Goal: Task Accomplishment & Management: Use online tool/utility

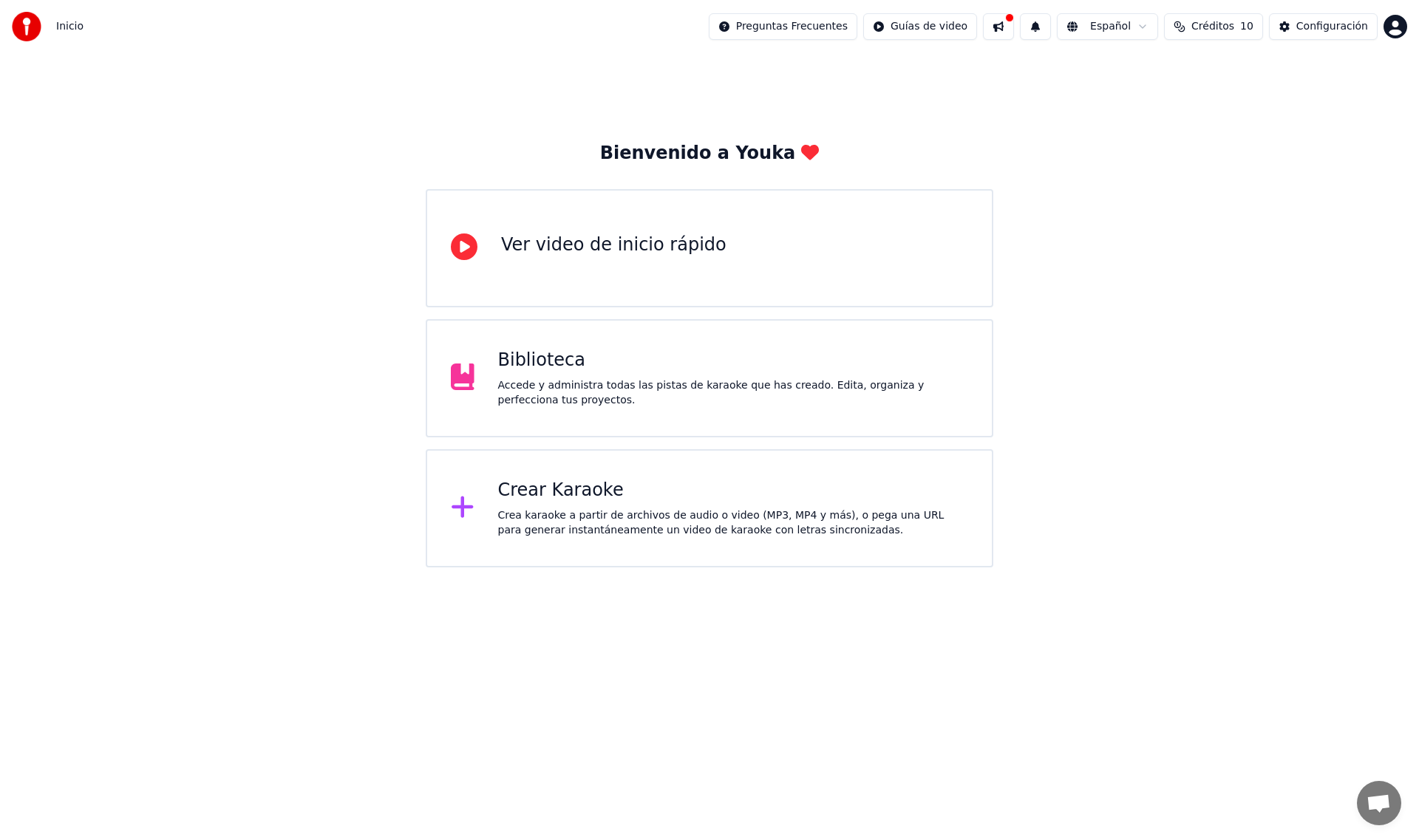
click at [502, 510] on div "Crea karaoke a partir de archivos de audio o video (MP3, MP4 y más), o pega una…" at bounding box center [733, 523] width 471 height 30
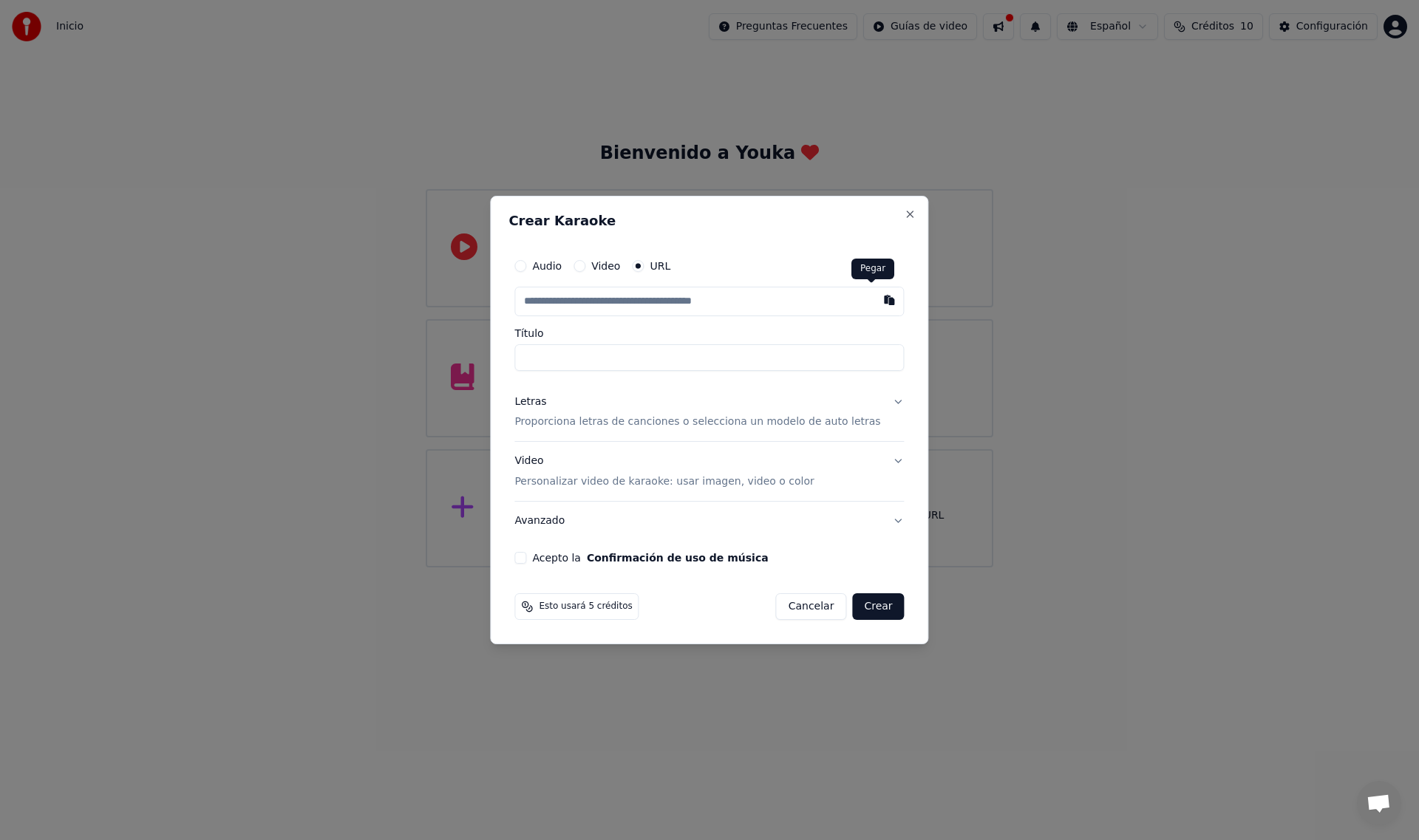
click at [875, 301] on button "button" at bounding box center [889, 299] width 30 height 26
type input "**********"
click at [526, 562] on button "Acepto la Confirmación de uso de música" at bounding box center [520, 558] width 12 height 12
click at [857, 605] on button "Crear" at bounding box center [877, 606] width 52 height 26
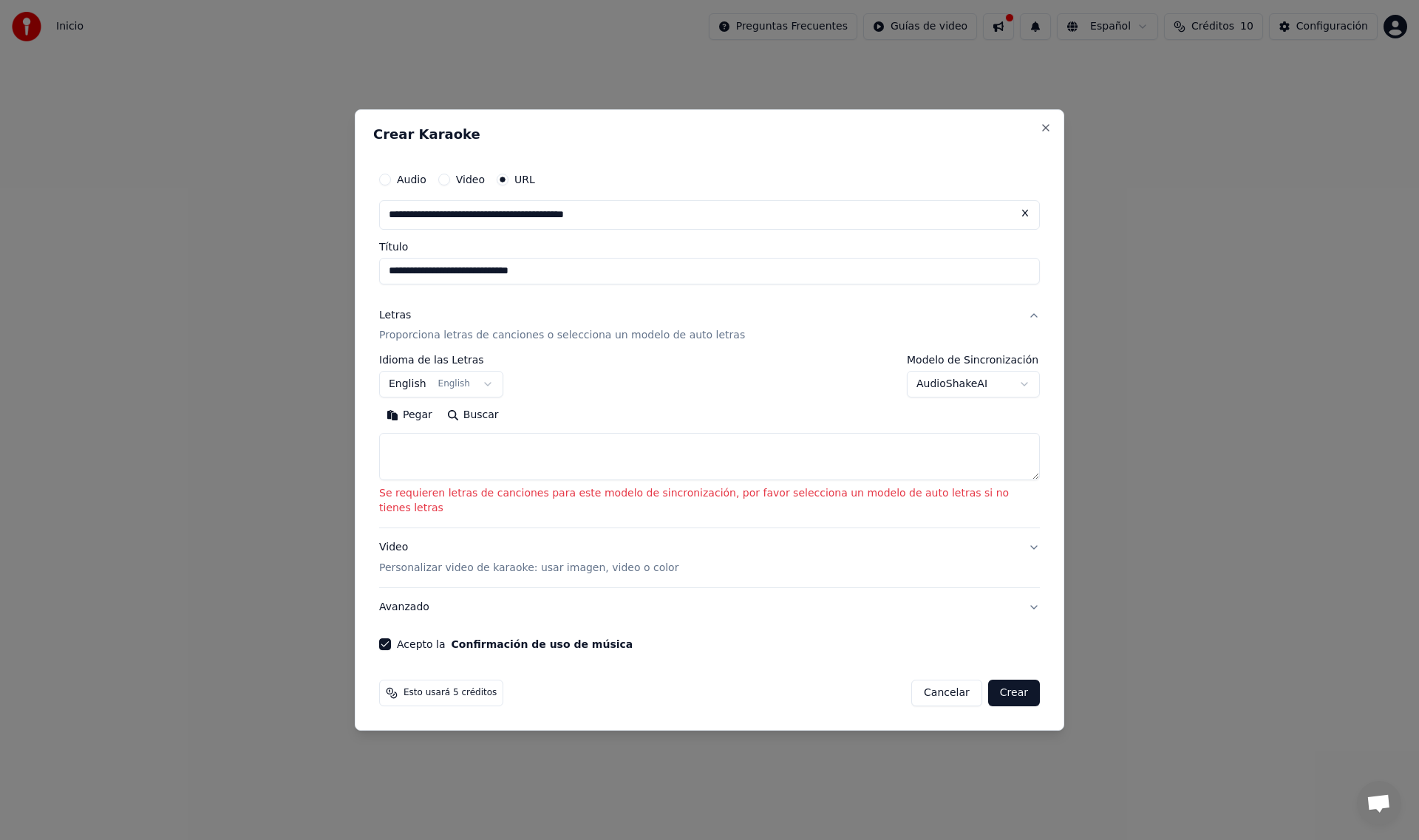
click at [503, 391] on button "English English" at bounding box center [442, 385] width 125 height 26
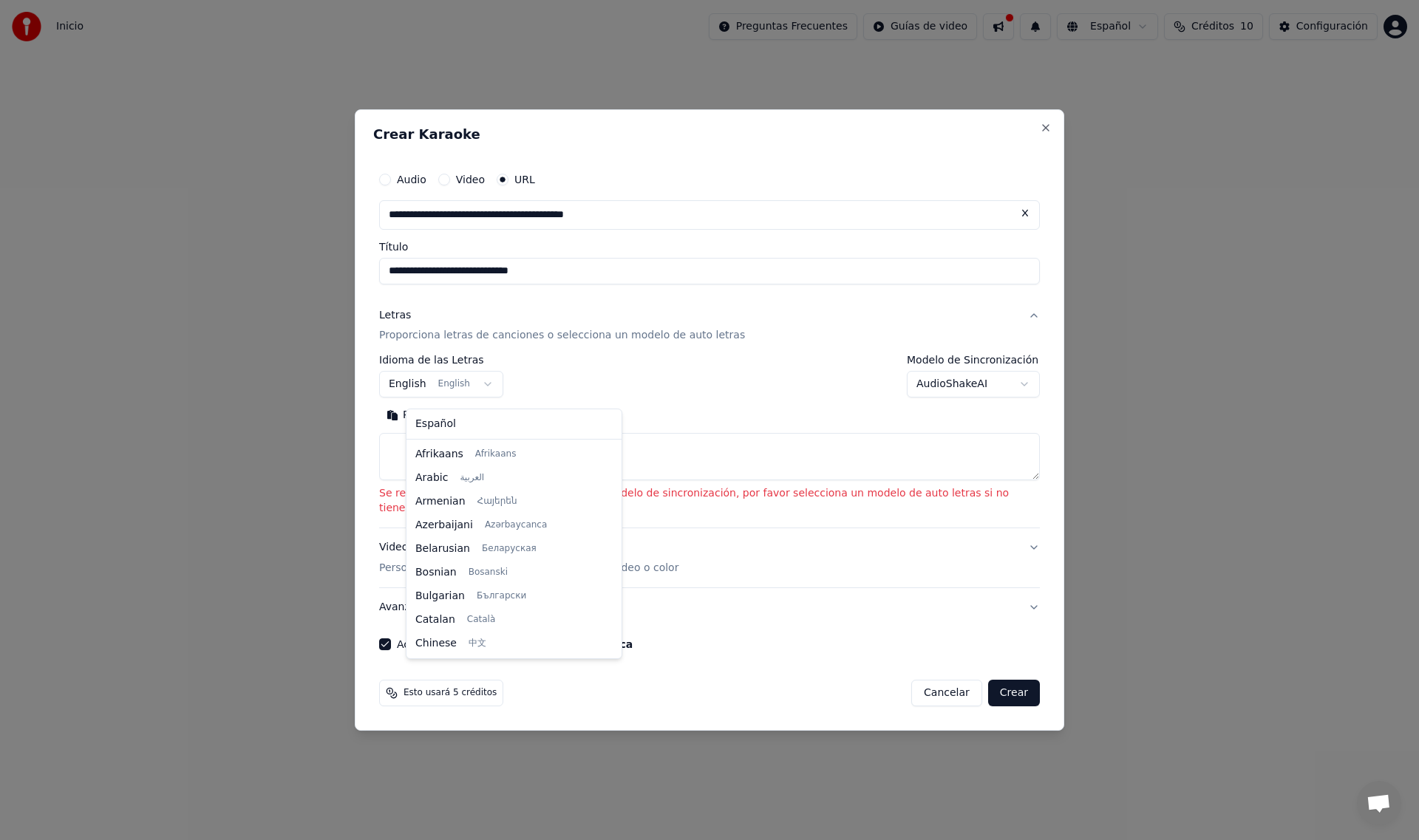
scroll to position [119, 0]
select select "**"
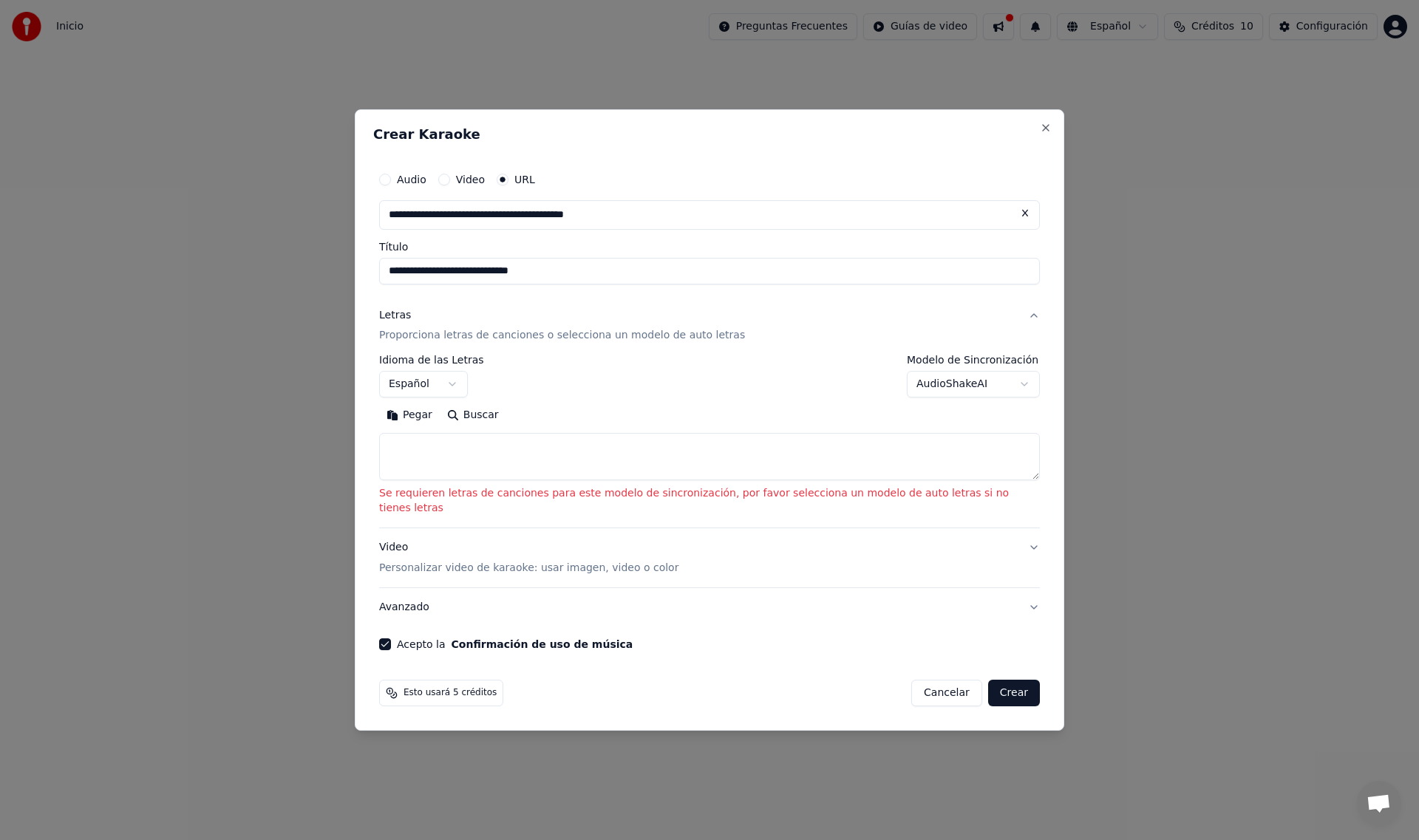
click at [452, 455] on textarea at bounding box center [710, 457] width 661 height 47
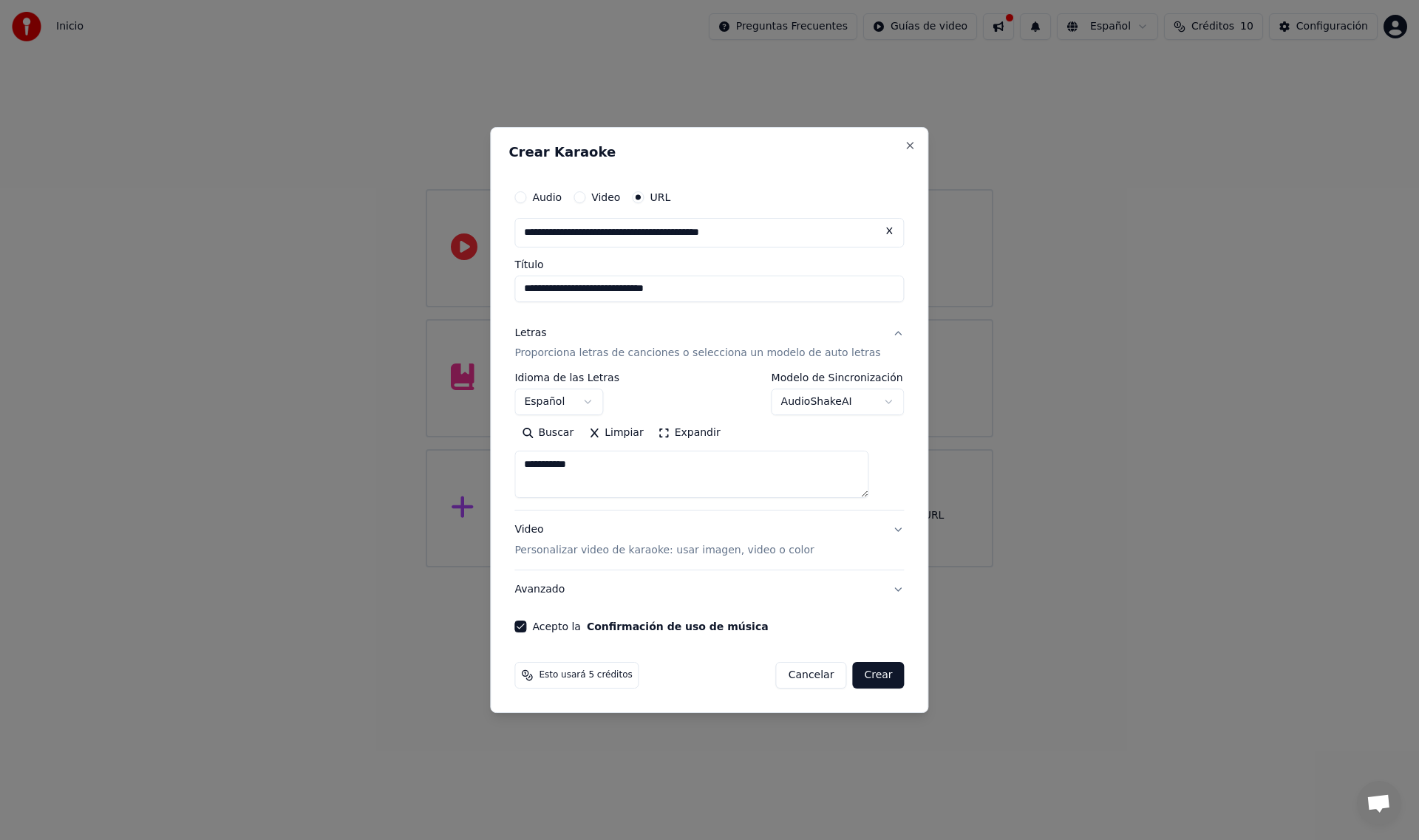
type textarea "**********"
click at [856, 674] on button "Crear" at bounding box center [877, 675] width 52 height 26
select select "**"
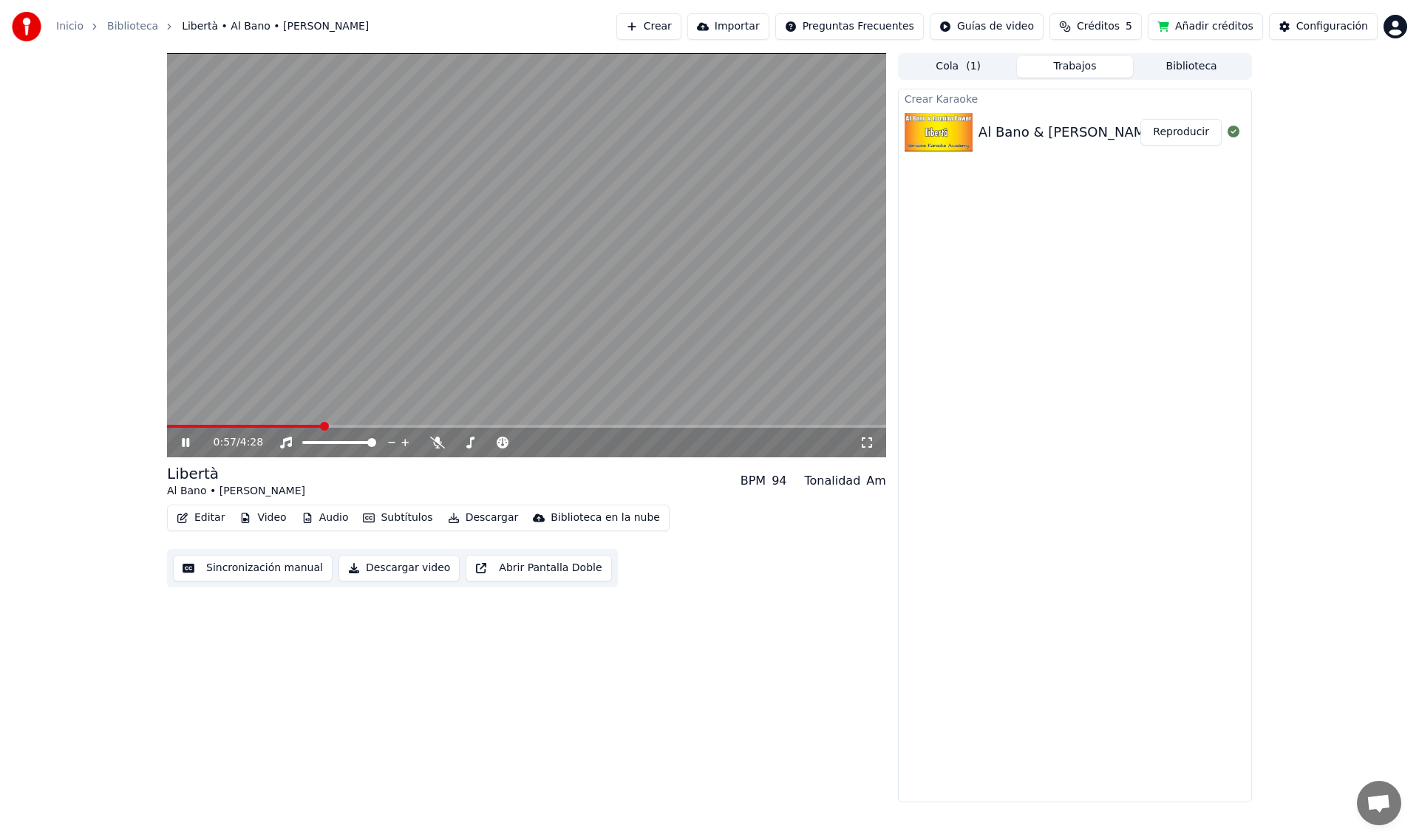
click at [185, 441] on icon at bounding box center [185, 443] width 8 height 9
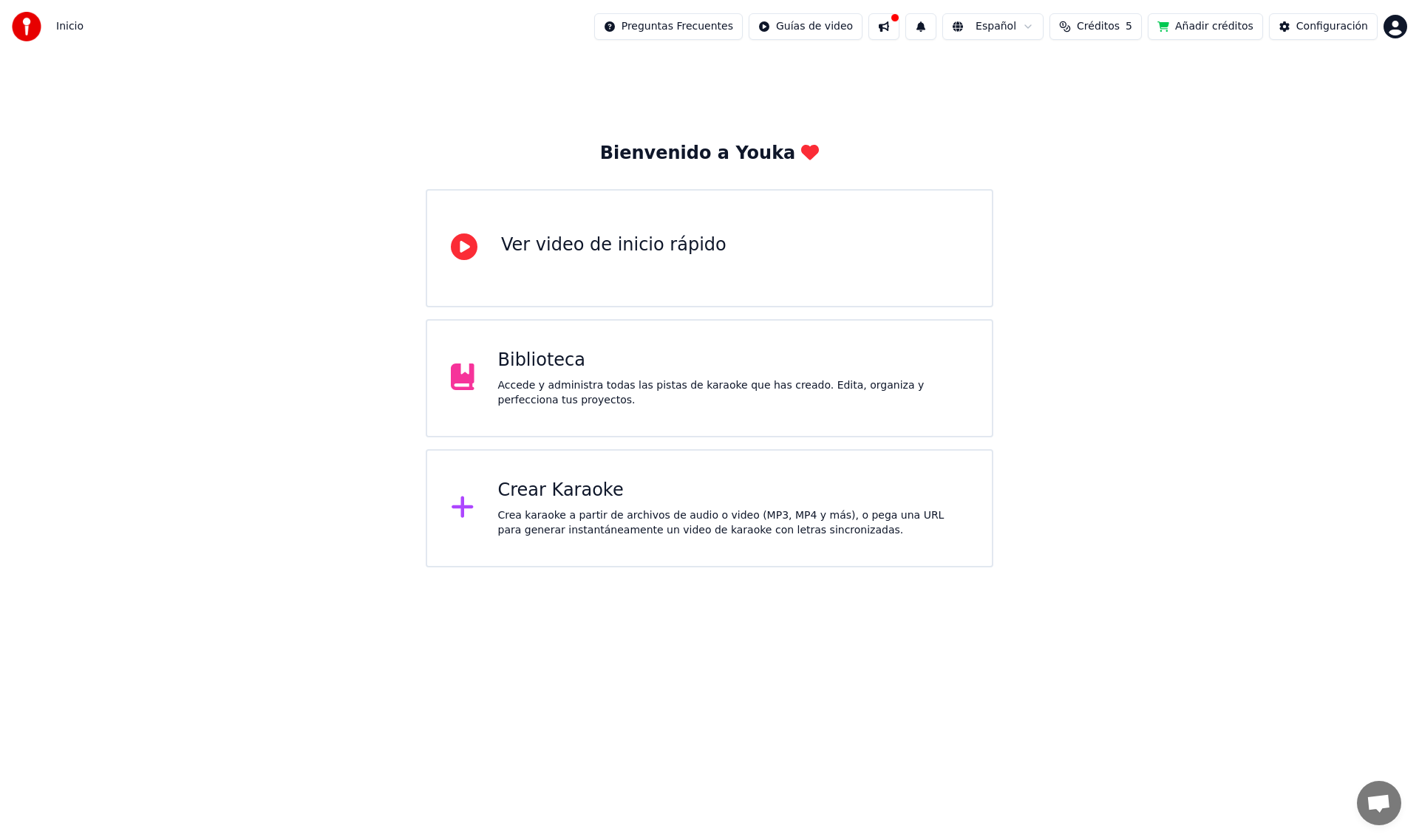
click at [567, 244] on div "Ver video de inicio rápido" at bounding box center [614, 246] width 225 height 24
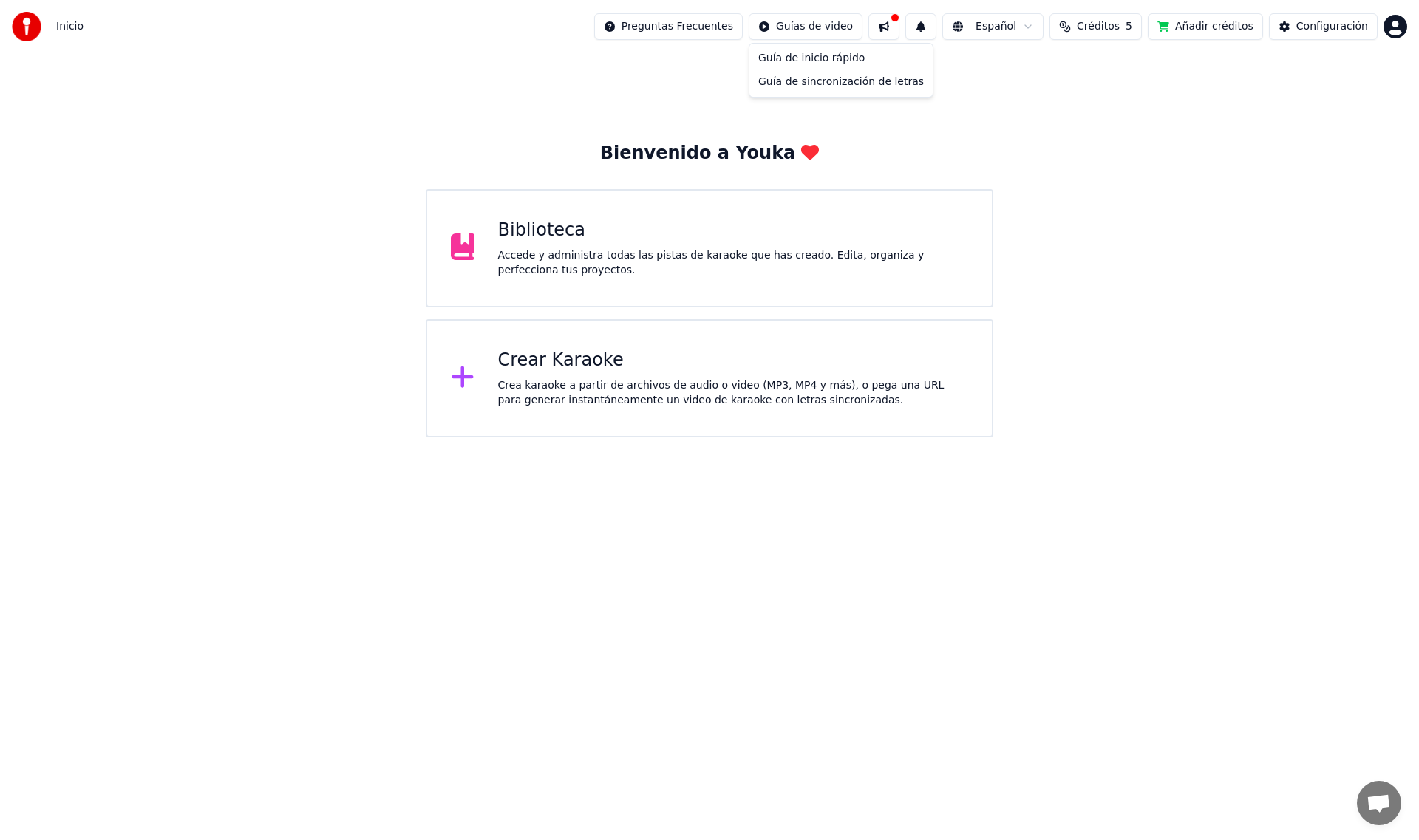
click at [796, 25] on html "Inicio Preguntas Frecuentes Guías de video Español Créditos 5 Añadir créditos C…" at bounding box center [710, 218] width 1419 height 437
click at [802, 55] on div "Guía de inicio rápido" at bounding box center [841, 59] width 177 height 24
click at [468, 244] on icon at bounding box center [463, 246] width 24 height 26
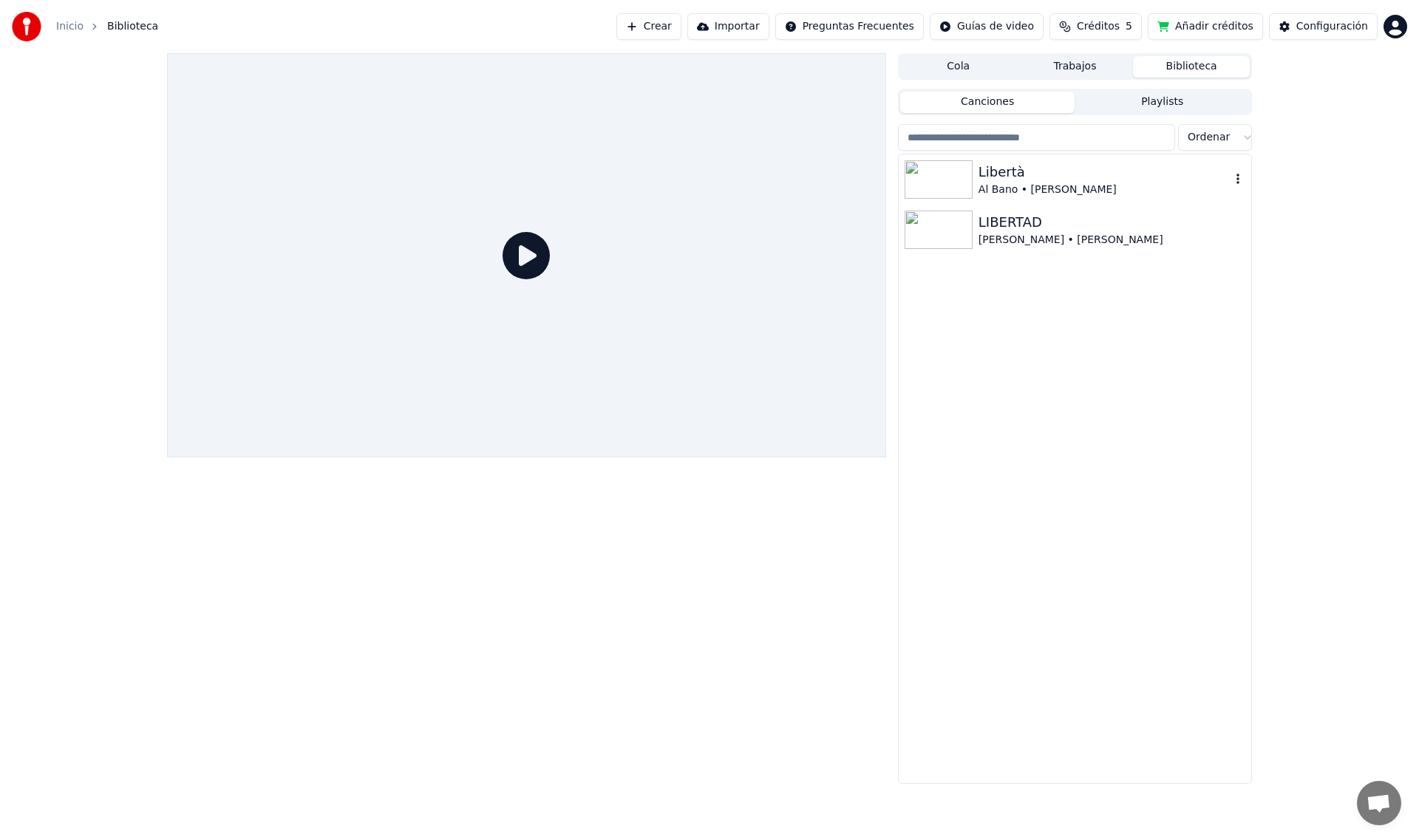
click at [1239, 178] on icon "button" at bounding box center [1237, 179] width 14 height 12
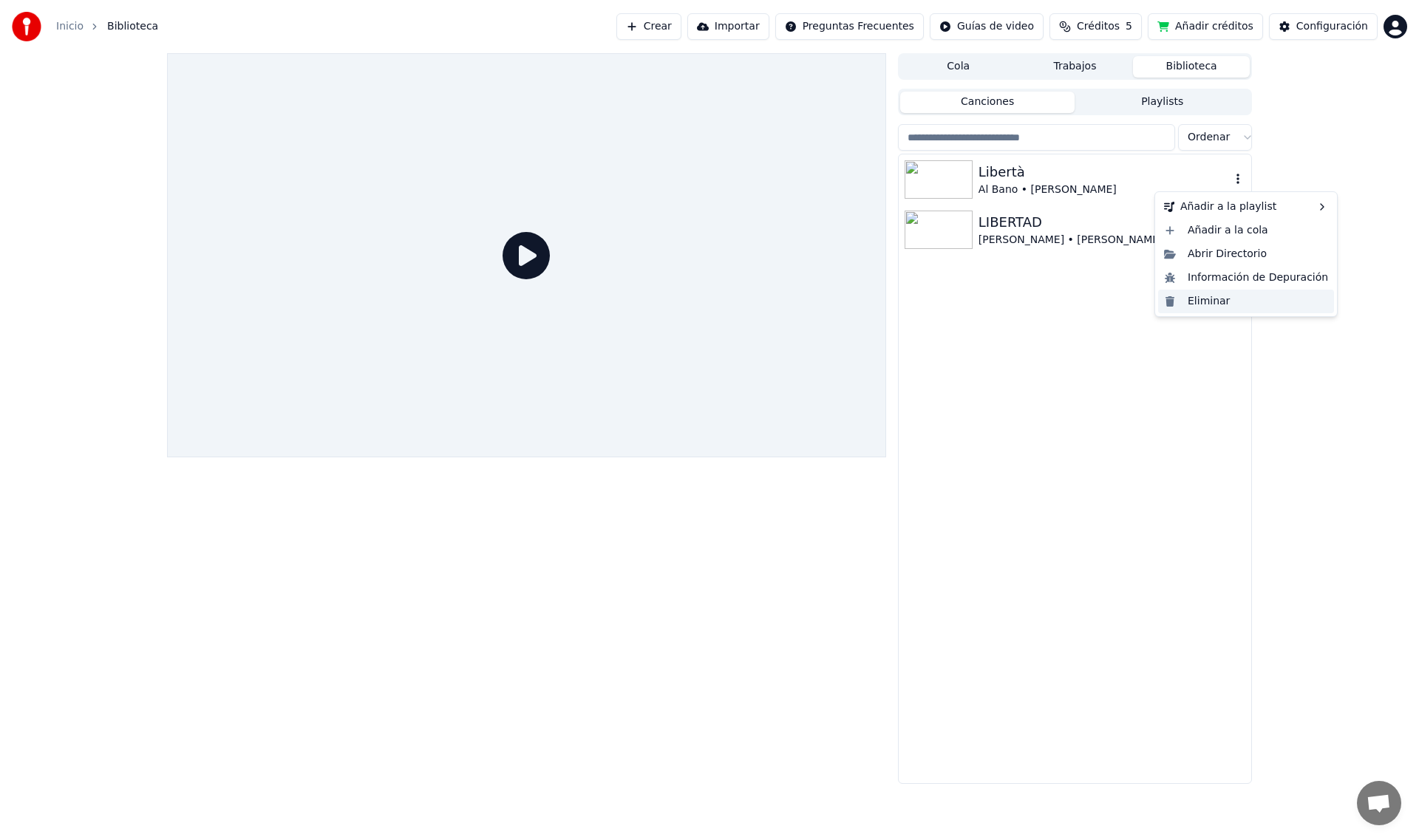
click at [1178, 304] on div "Eliminar" at bounding box center [1246, 302] width 176 height 24
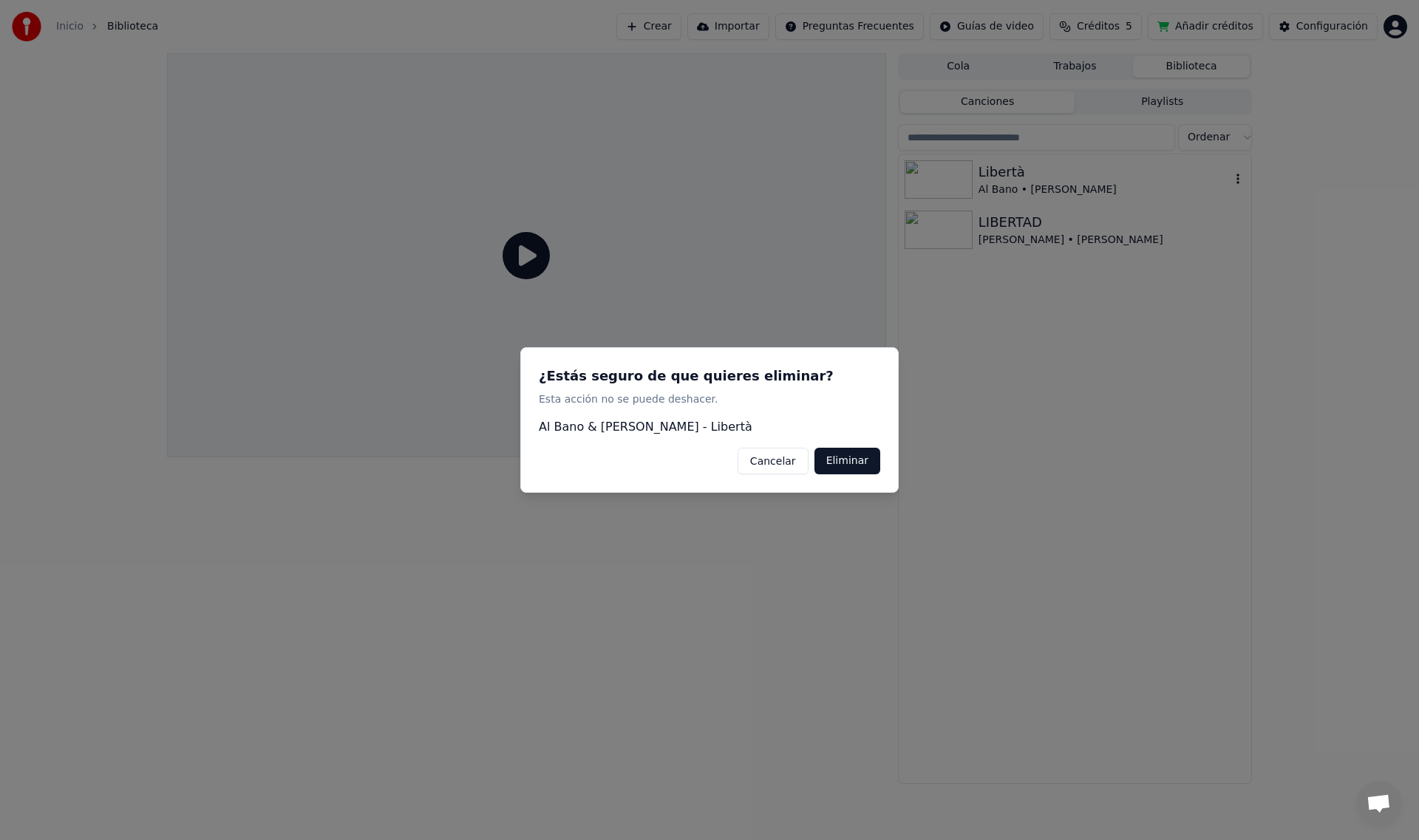
click at [838, 461] on button "Eliminar" at bounding box center [847, 461] width 66 height 26
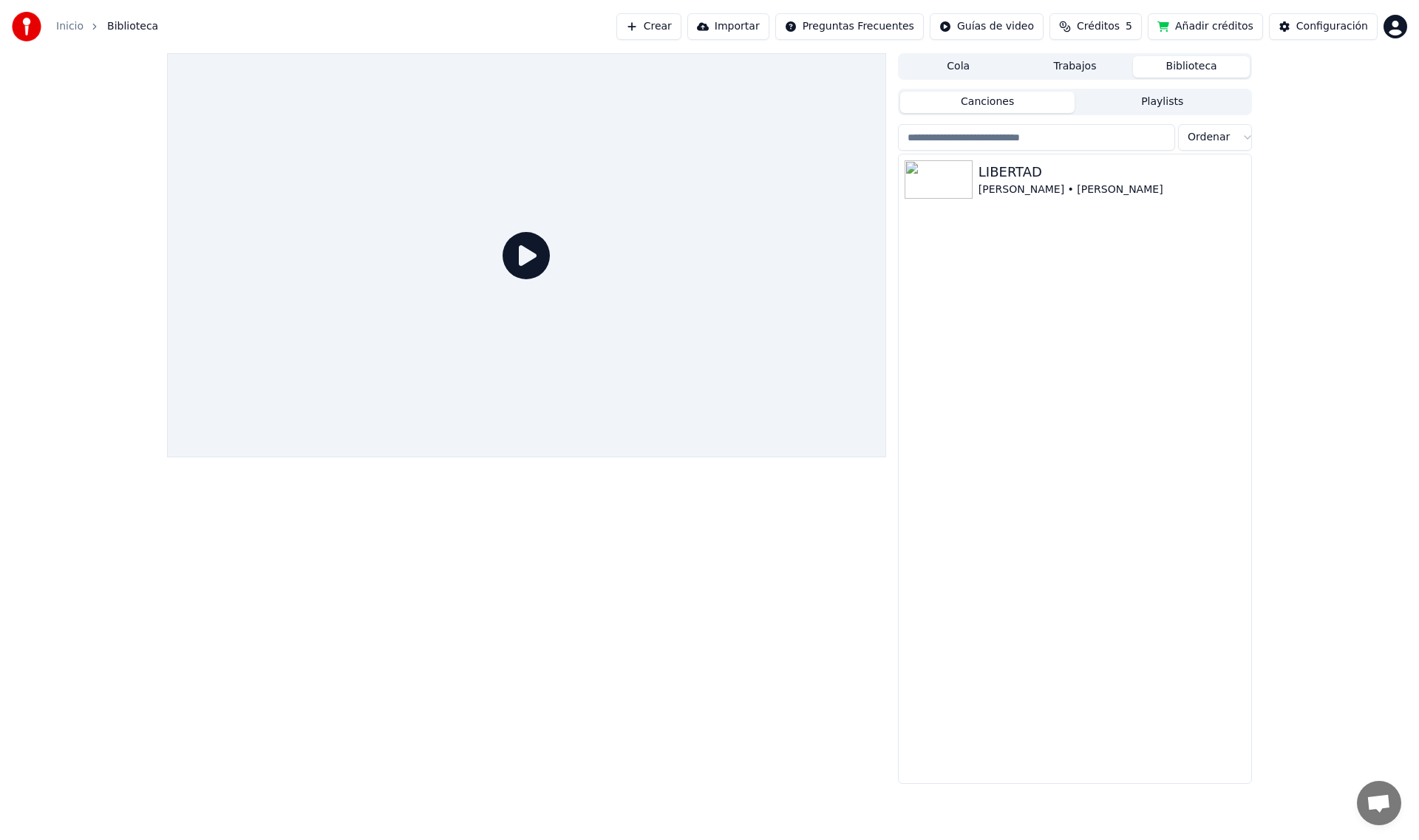
click at [982, 102] on button "Canciones" at bounding box center [988, 101] width 175 height 21
click at [1163, 102] on button "Playlists" at bounding box center [1161, 101] width 175 height 21
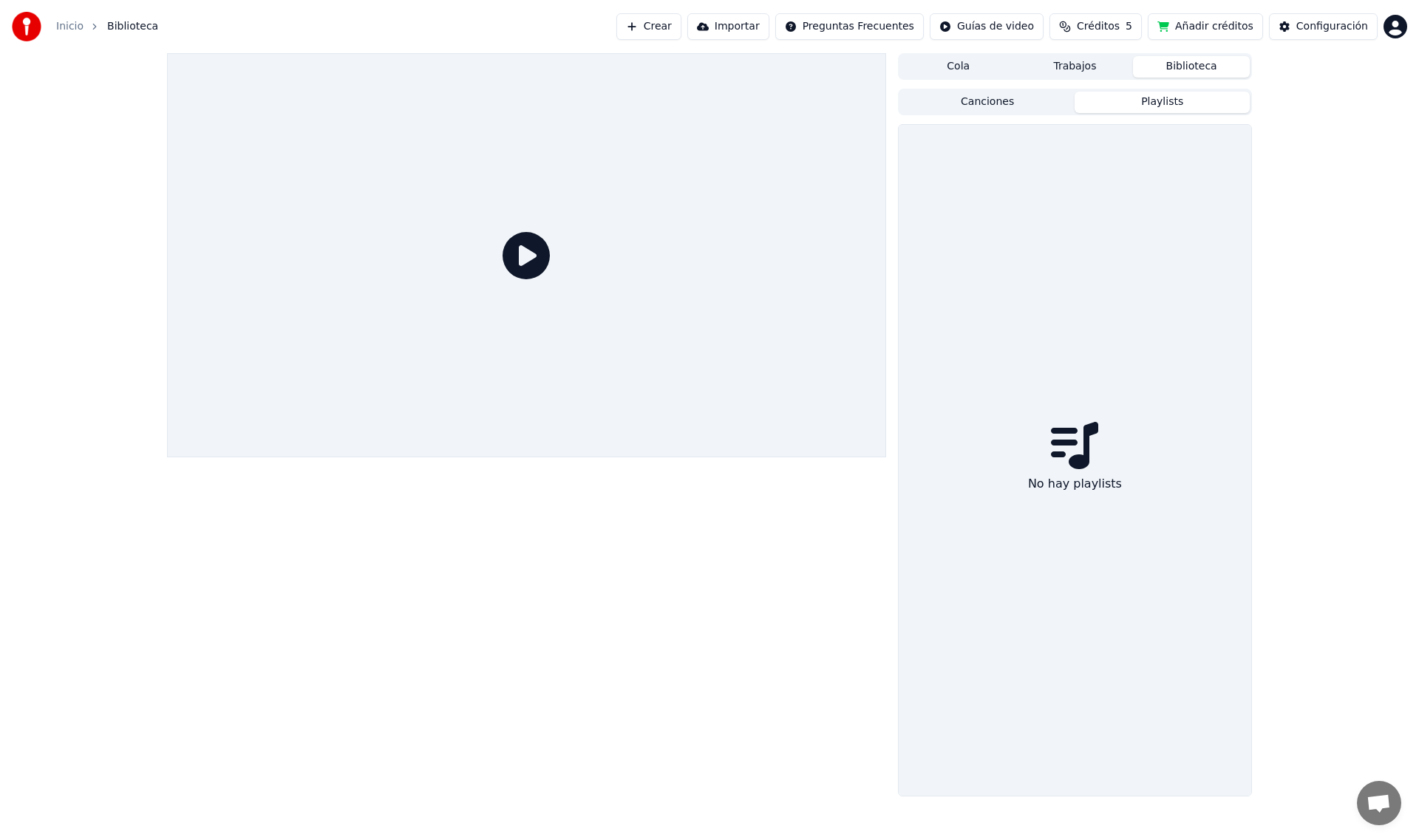
click at [1325, 419] on div "Cola Trabajos Biblioteca Canciones Playlists No hay playlists" at bounding box center [710, 425] width 1419 height 744
click at [967, 24] on html "Inicio Biblioteca Crear Importar Preguntas Frecuentes Guías de video Créditos 5…" at bounding box center [710, 420] width 1419 height 840
click at [976, 55] on div "Guía de inicio rápido" at bounding box center [1017, 59] width 177 height 24
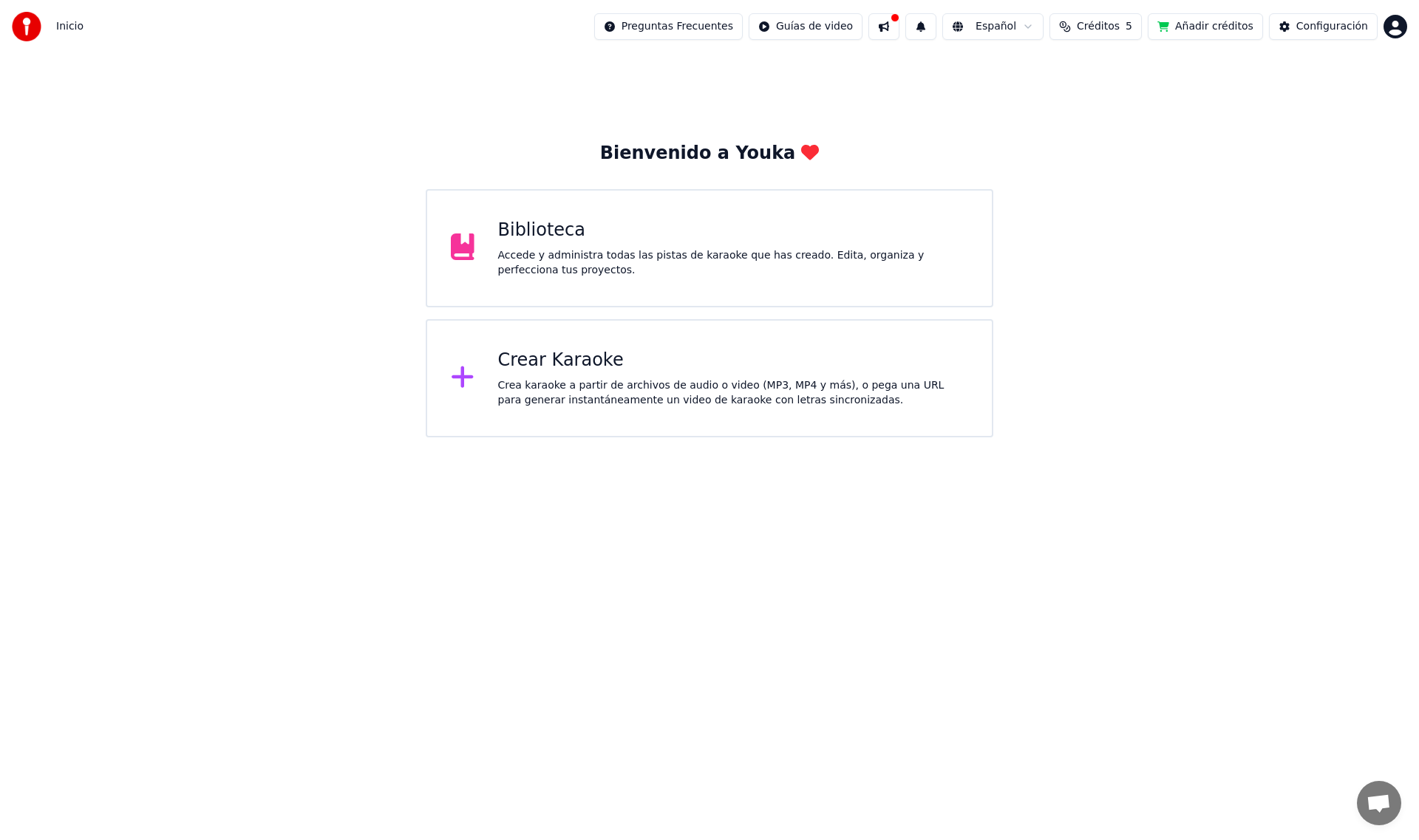
click at [485, 377] on div at bounding box center [469, 378] width 36 height 30
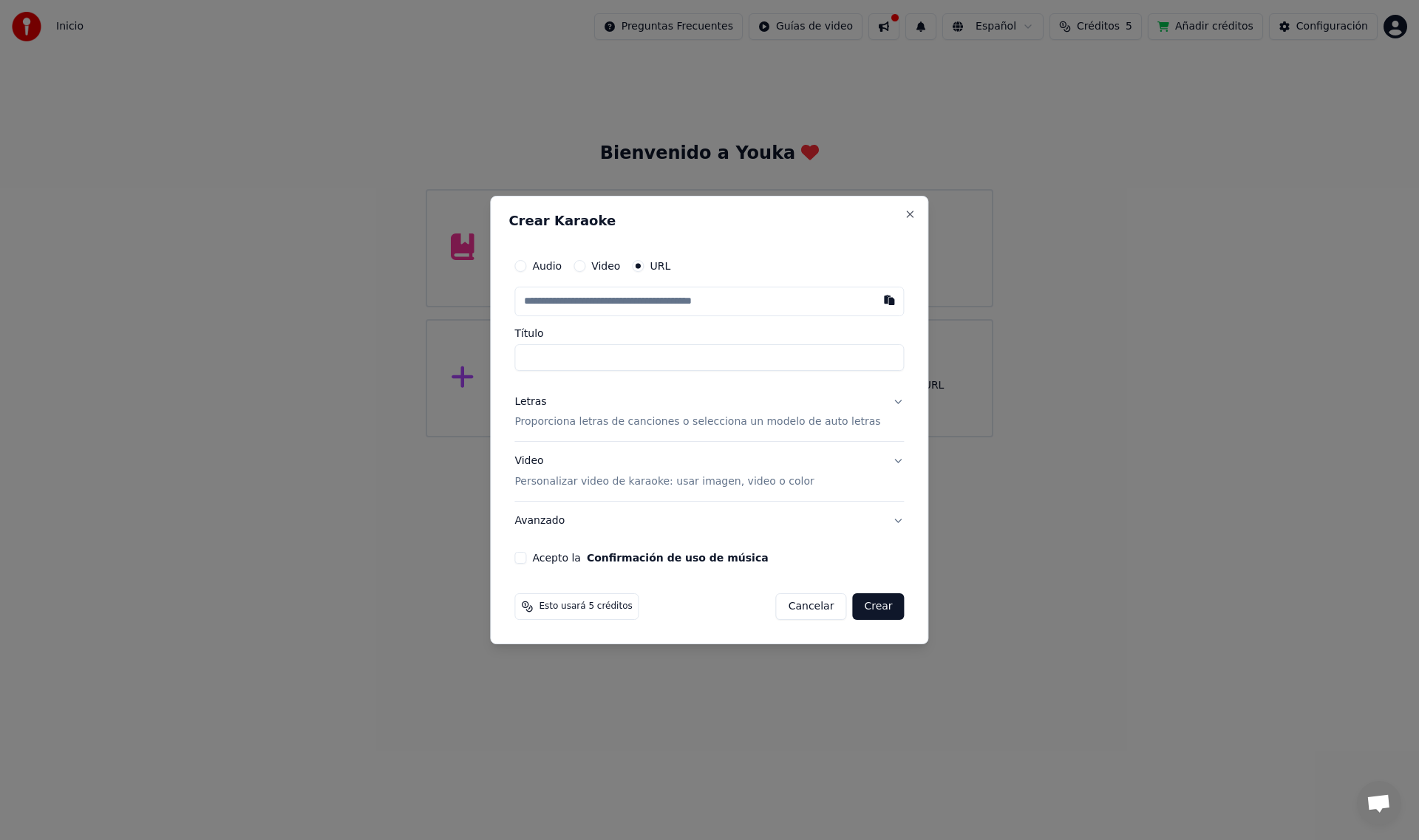
click at [883, 399] on button "Letras Proporciona letras de canciones o selecciona un modelo de auto letras" at bounding box center [709, 412] width 390 height 59
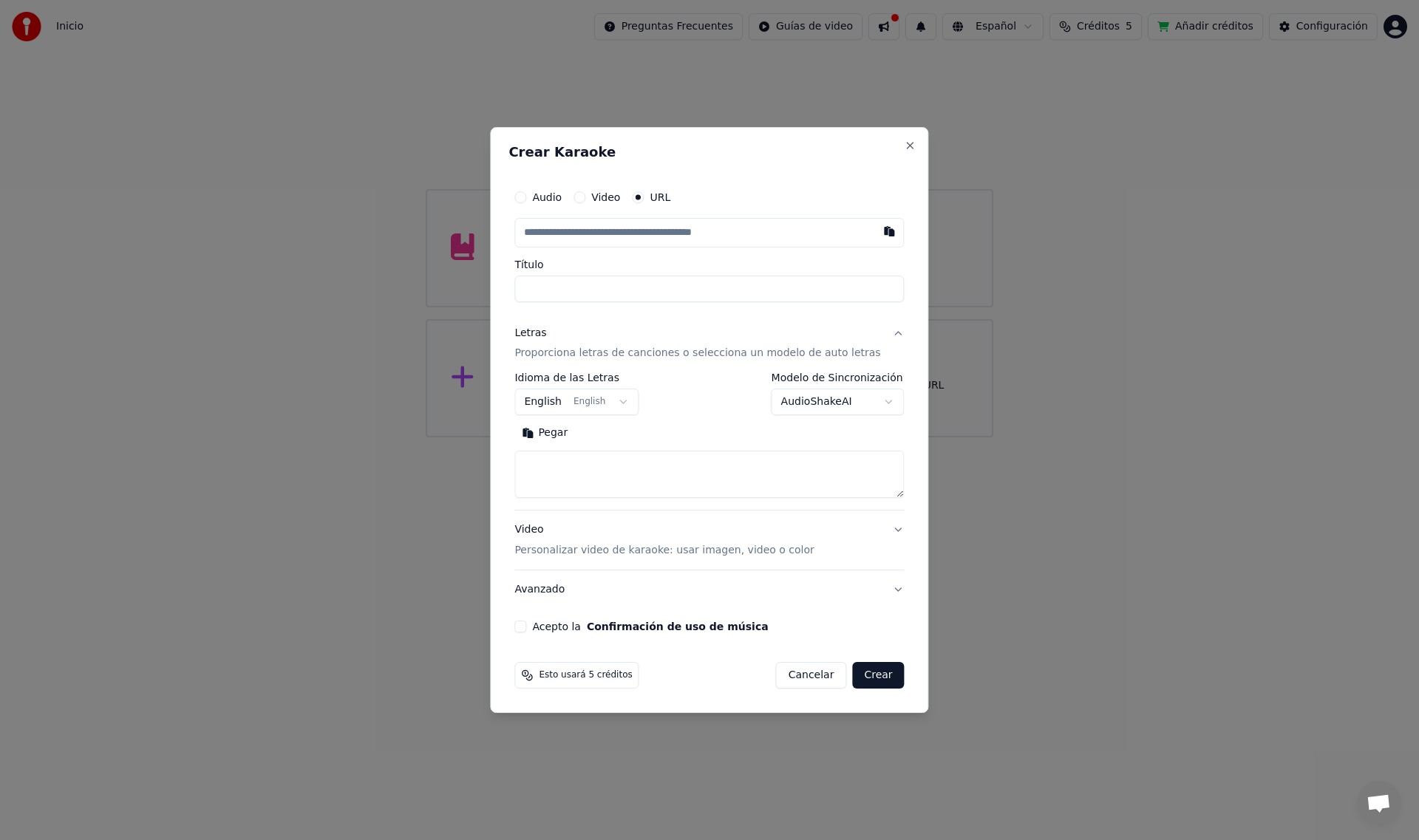
click at [634, 403] on button "English English" at bounding box center [576, 403] width 125 height 26
select select "**"
click at [526, 625] on button "Acepto la Confirmación de uso de música" at bounding box center [520, 627] width 12 height 12
click at [881, 530] on button "Video Personalizar video de karaoke: usar imagen, video o color" at bounding box center [709, 541] width 390 height 59
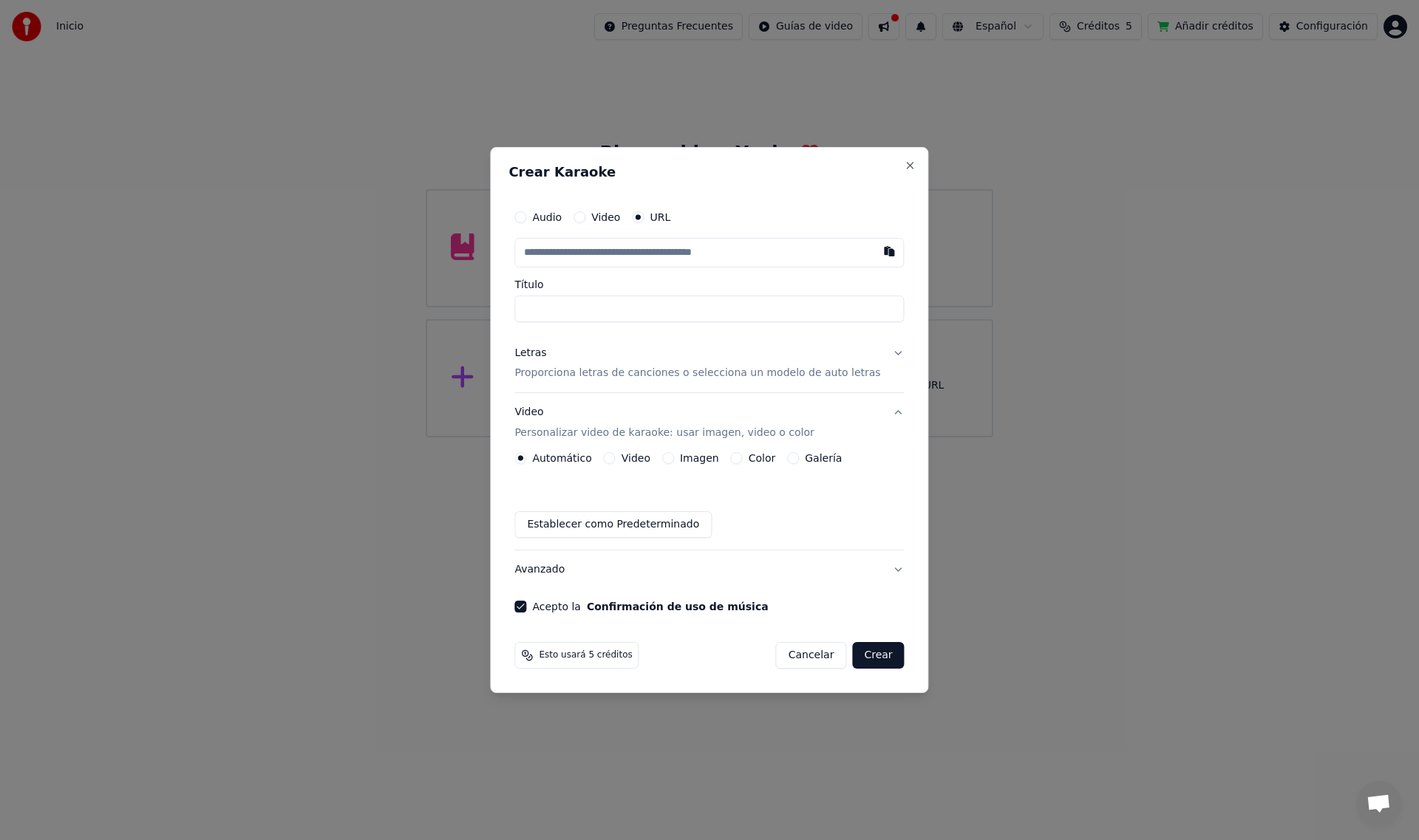
click at [876, 412] on button "Video Personalizar video de karaoke: usar imagen, video o color" at bounding box center [709, 423] width 390 height 59
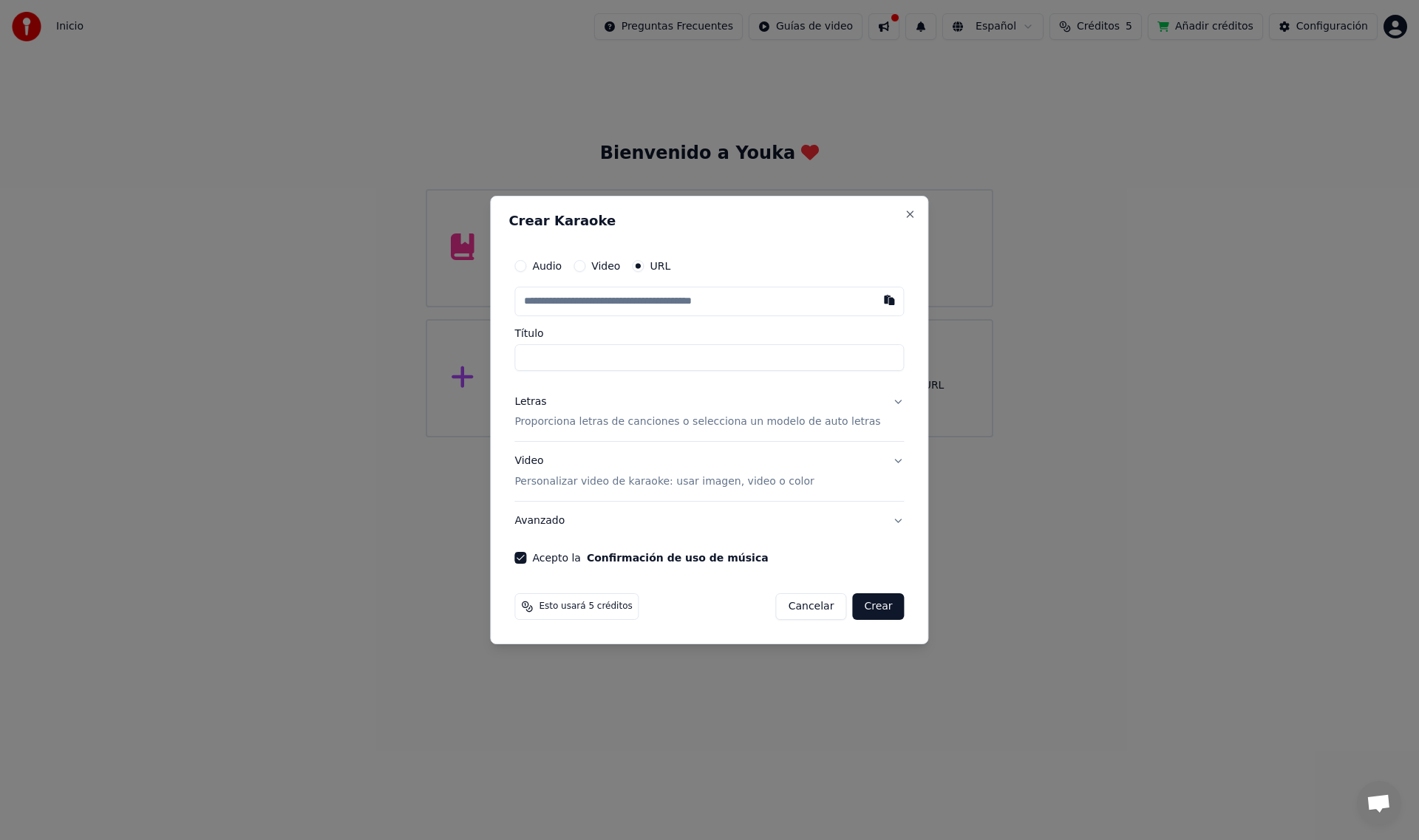
click at [879, 463] on button "Video Personalizar video de karaoke: usar imagen, video o color" at bounding box center [709, 472] width 390 height 59
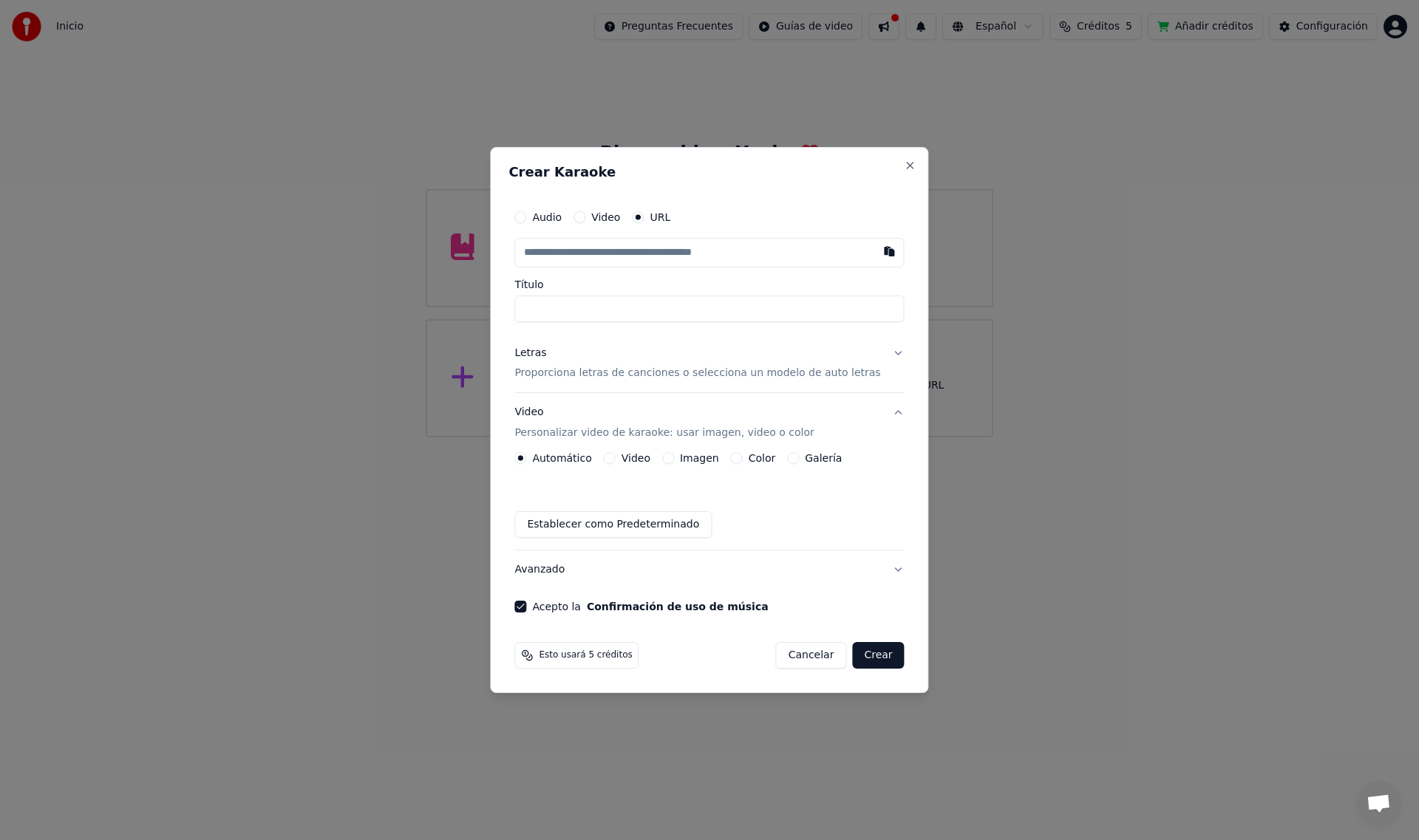
click at [646, 456] on label "Video" at bounding box center [636, 458] width 29 height 10
click at [616, 456] on button "Video" at bounding box center [610, 458] width 12 height 12
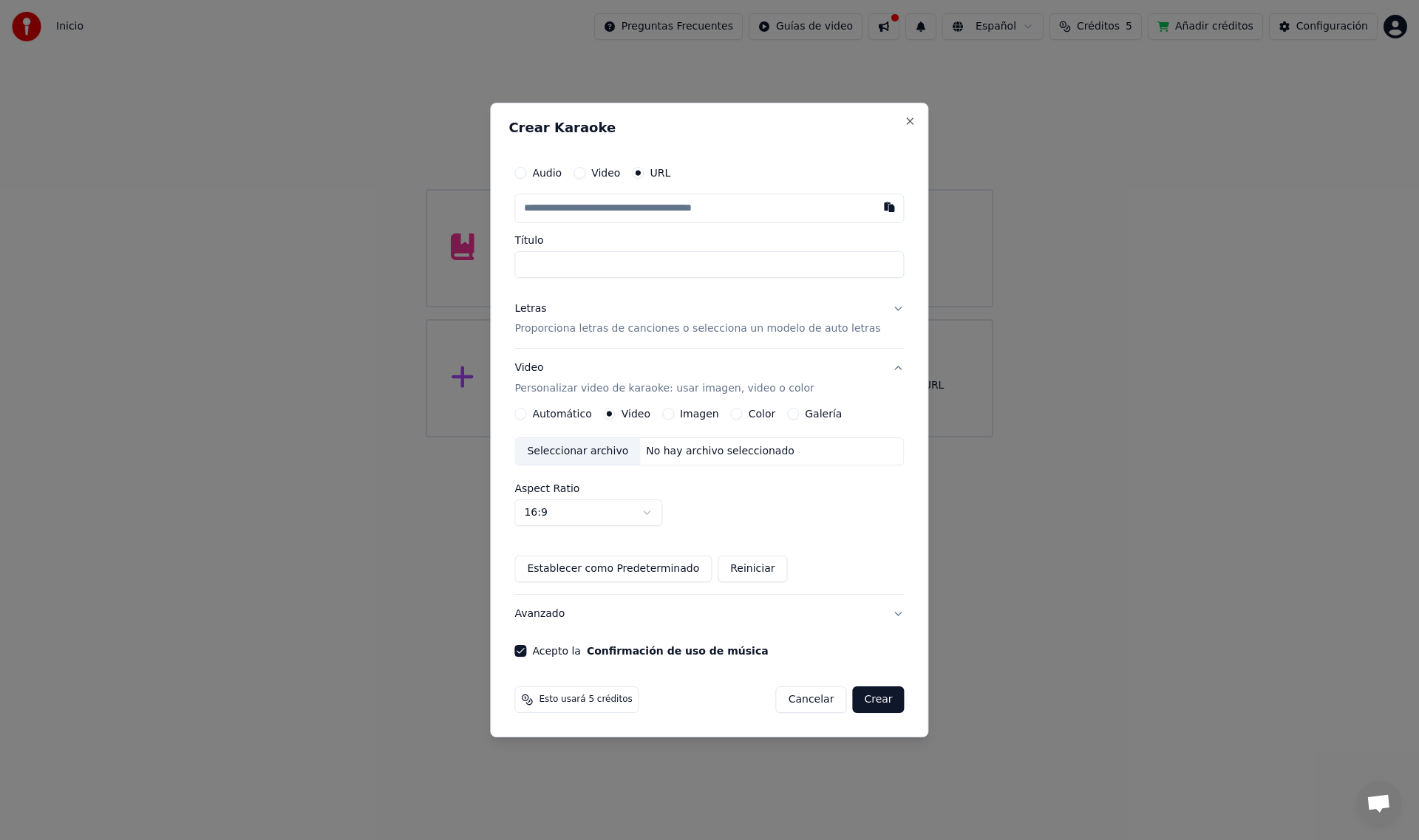
click at [831, 413] on label "Galería" at bounding box center [823, 414] width 37 height 10
click at [799, 413] on button "Galería" at bounding box center [793, 414] width 12 height 12
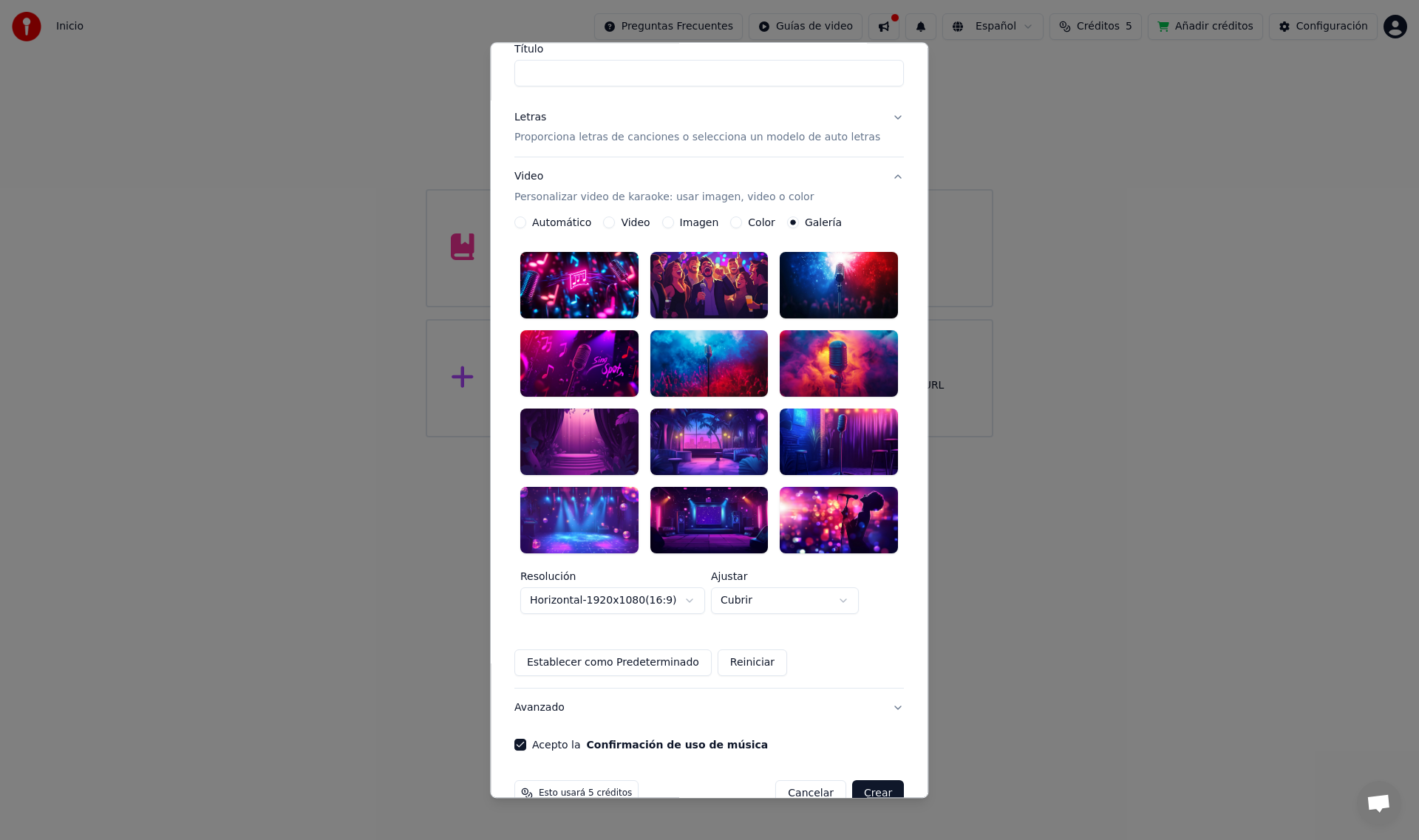
scroll to position [136, 0]
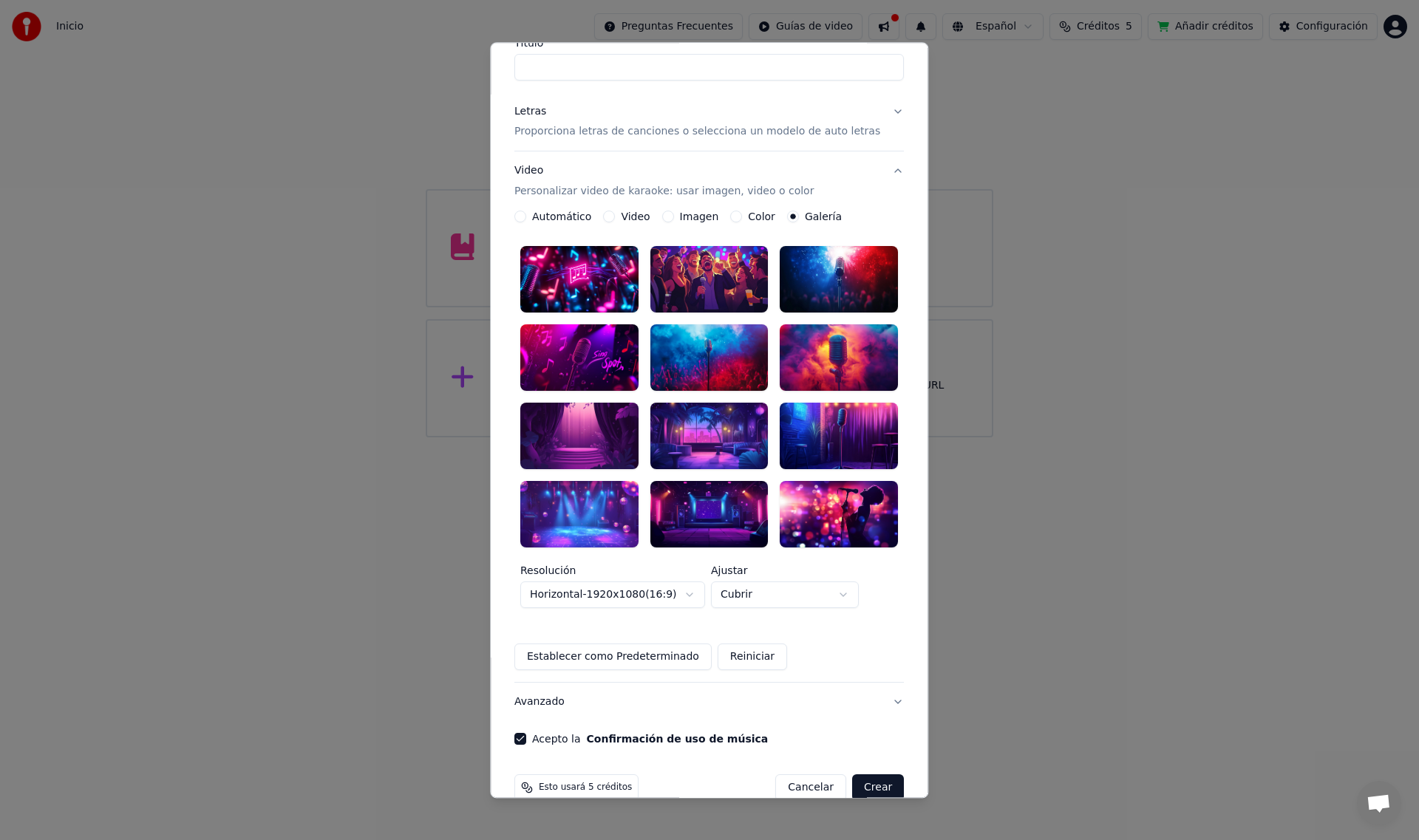
click at [760, 213] on label "Color" at bounding box center [762, 217] width 27 height 10
click at [743, 213] on button "Color" at bounding box center [737, 217] width 12 height 12
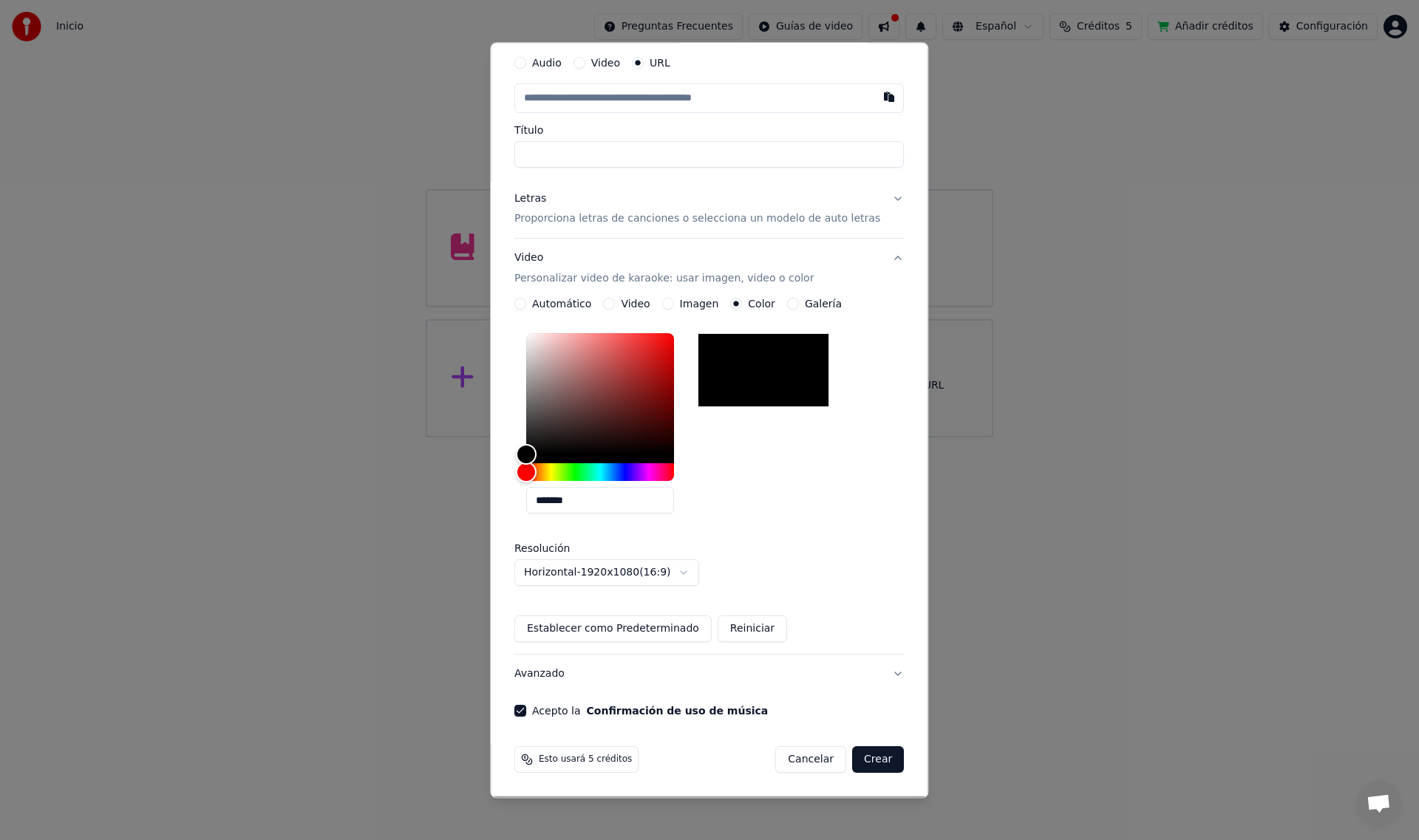
scroll to position [49, 0]
click at [704, 304] on label "Imagen" at bounding box center [699, 304] width 39 height 10
click at [674, 304] on button "Imagen" at bounding box center [669, 304] width 12 height 12
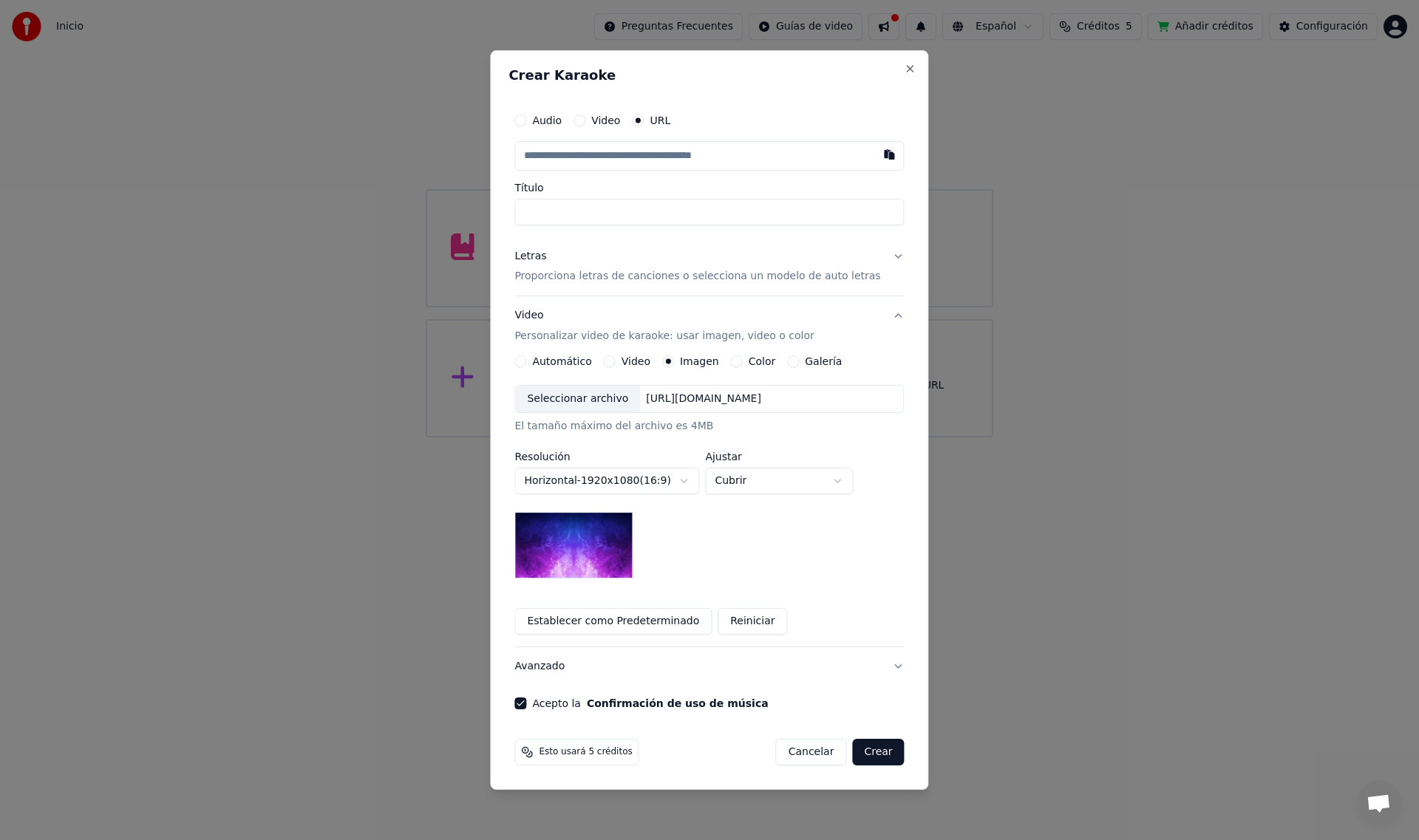
scroll to position [0, 0]
click at [640, 363] on label "Video" at bounding box center [636, 362] width 29 height 10
click at [616, 363] on button "Video" at bounding box center [610, 362] width 12 height 12
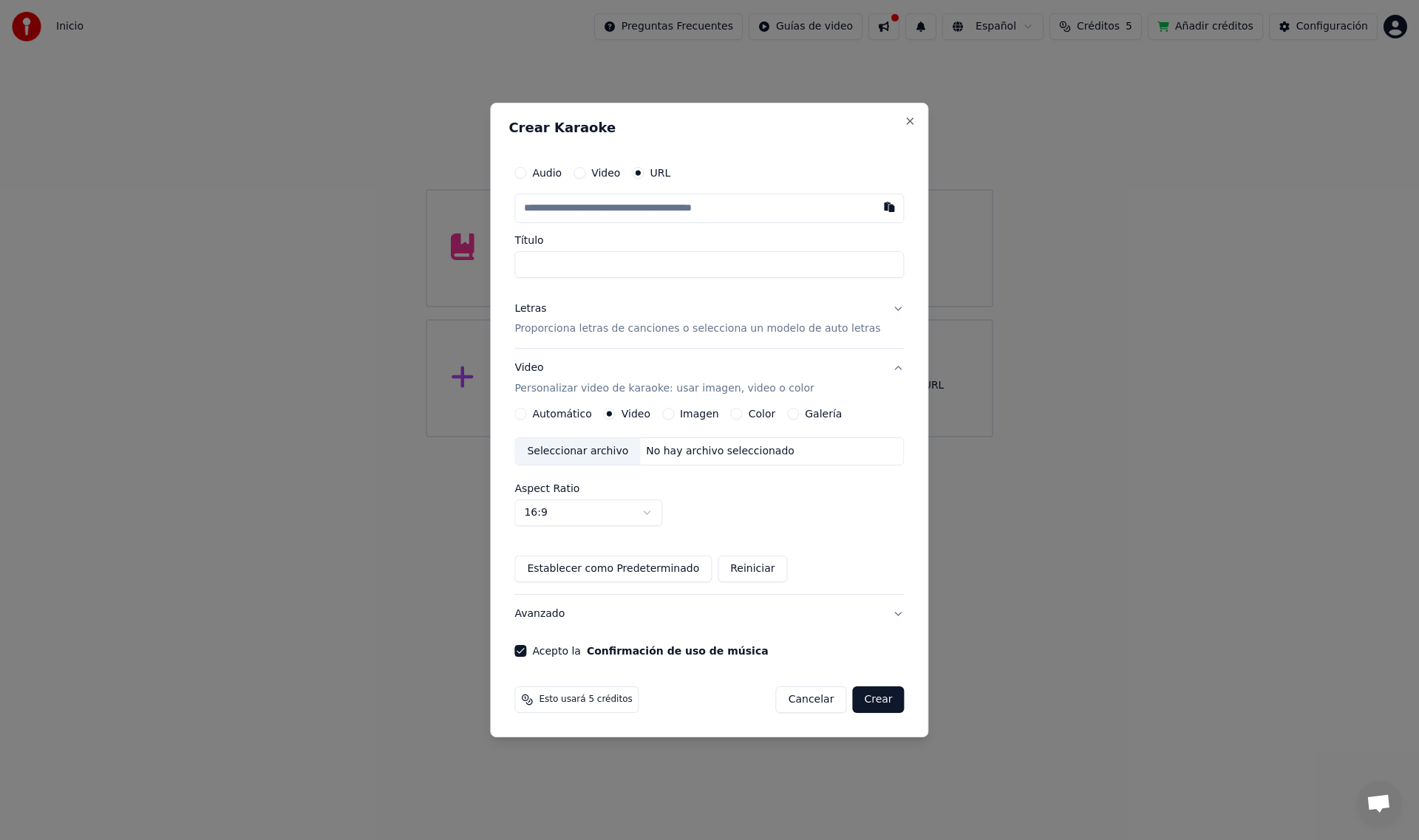
click at [568, 412] on label "Automático" at bounding box center [561, 414] width 59 height 10
click at [526, 412] on button "Automático" at bounding box center [520, 414] width 12 height 12
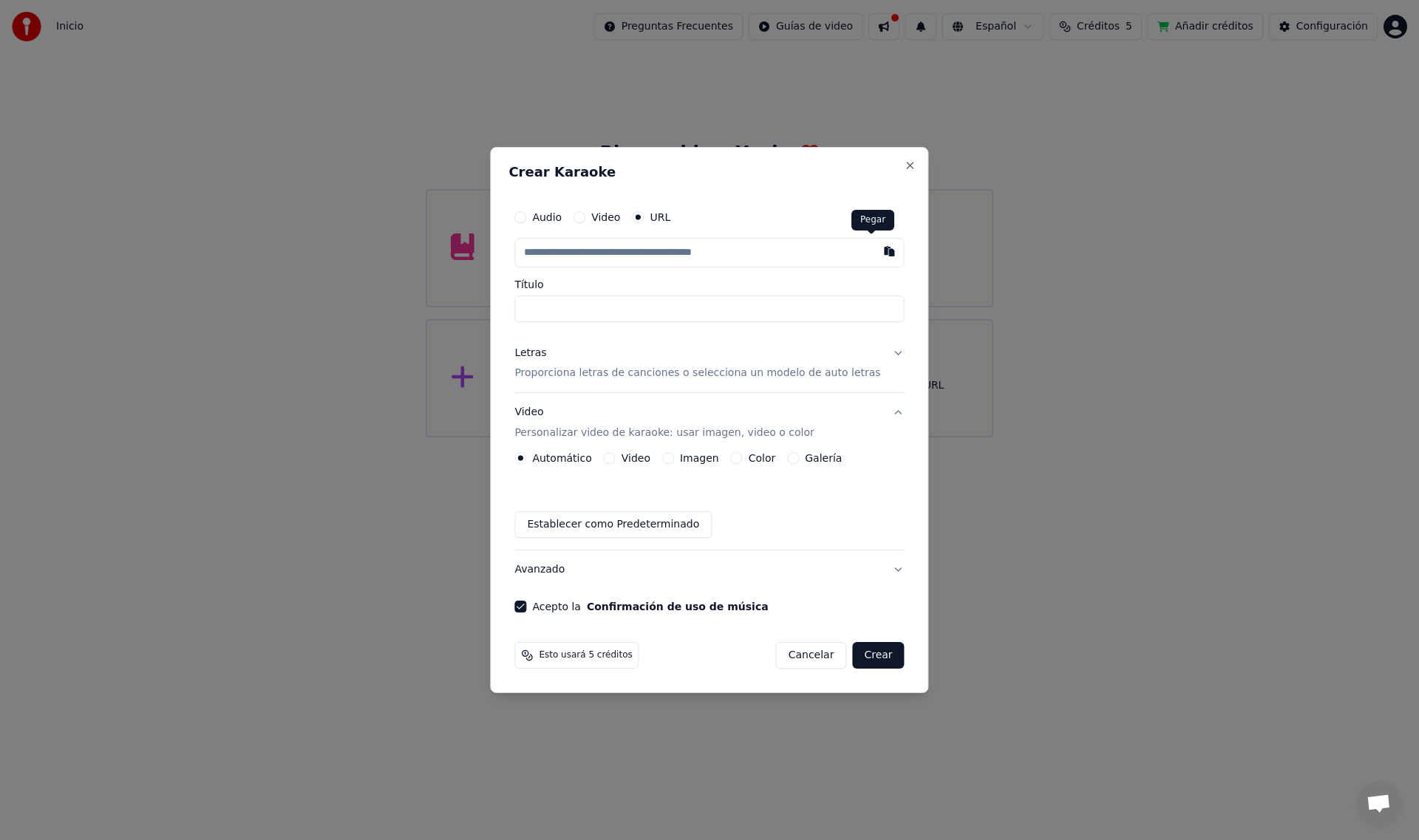
click at [875, 251] on button "button" at bounding box center [889, 251] width 30 height 26
type input "**********"
click at [877, 354] on button "Letras Proporciona letras de canciones o selecciona un modelo de auto letras" at bounding box center [709, 363] width 390 height 59
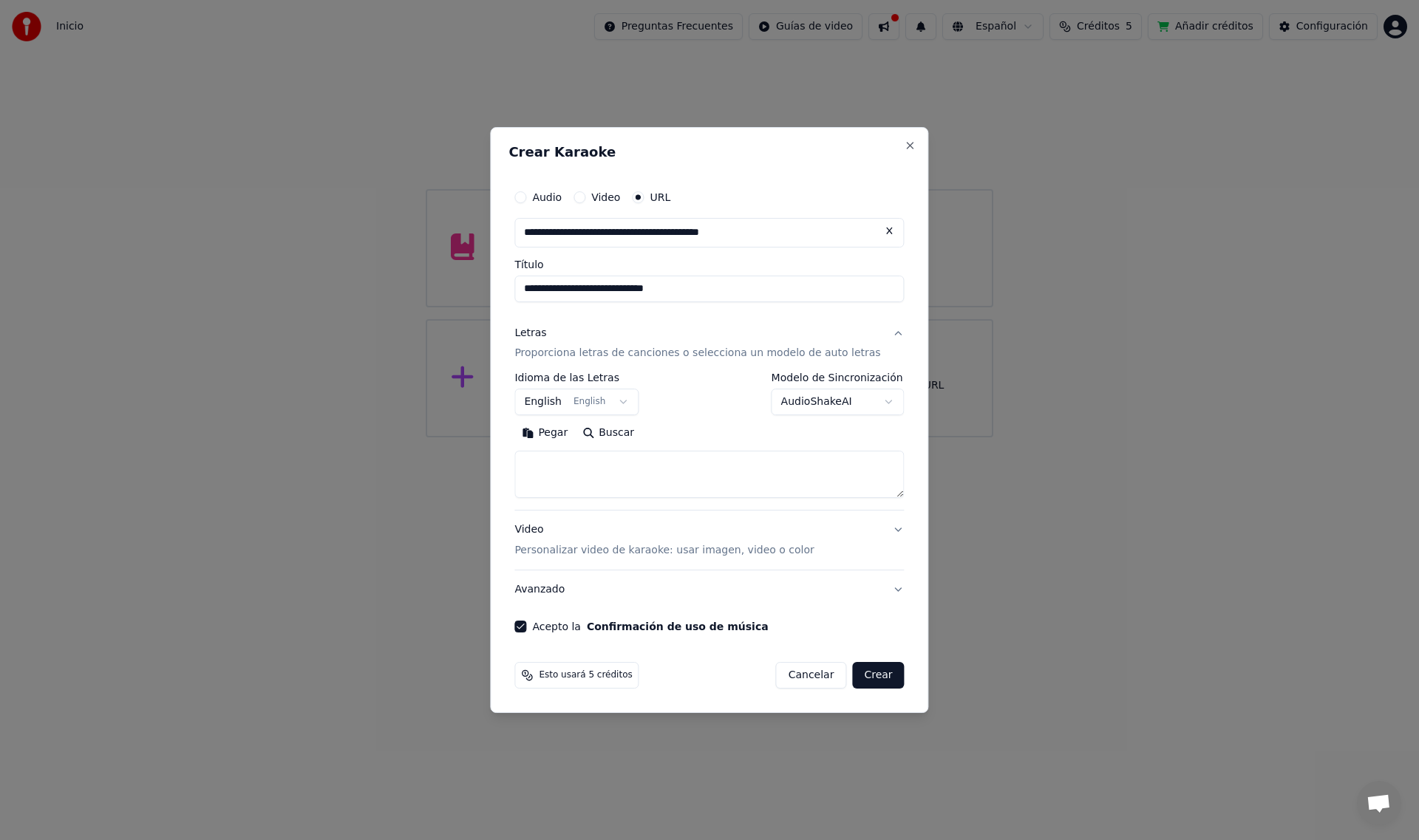
click at [633, 402] on button "English English" at bounding box center [576, 403] width 125 height 26
select select "**"
click at [871, 403] on body "**********" at bounding box center [710, 218] width 1419 height 437
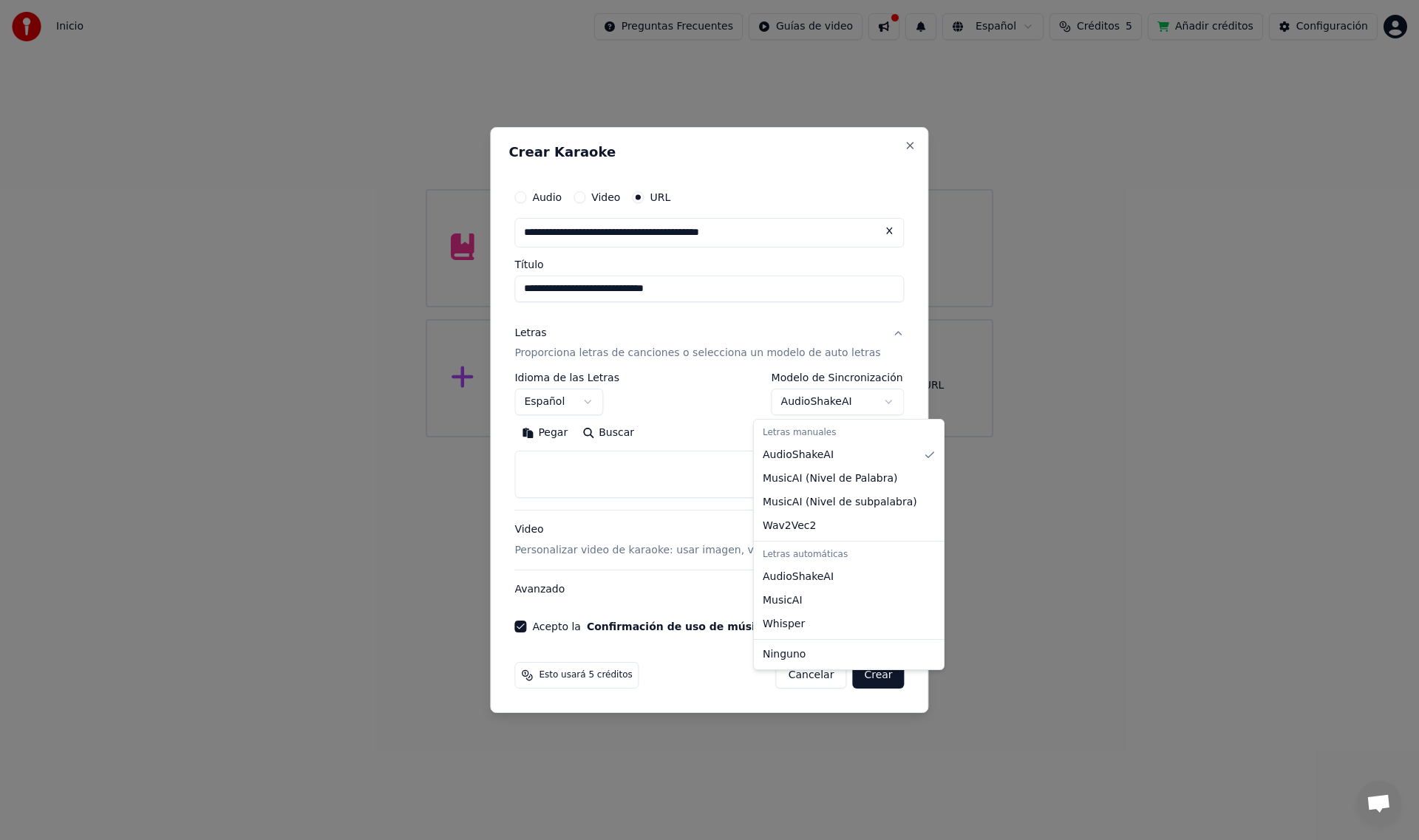
select select "**********"
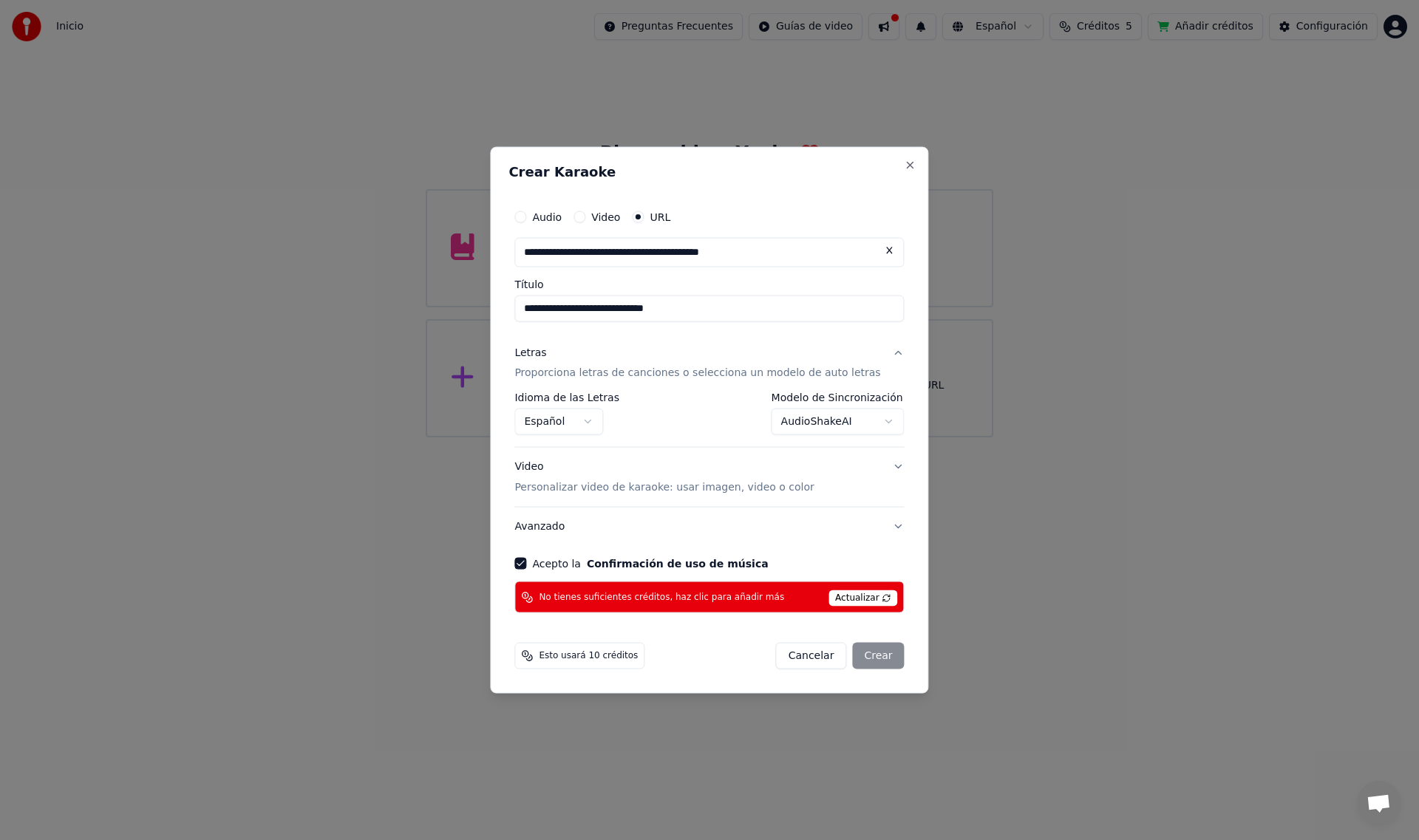
click at [851, 597] on span "Actualizar" at bounding box center [863, 598] width 69 height 16
click at [688, 373] on p "Proporciona letras de canciones o selecciona un modelo de auto letras" at bounding box center [697, 373] width 366 height 14
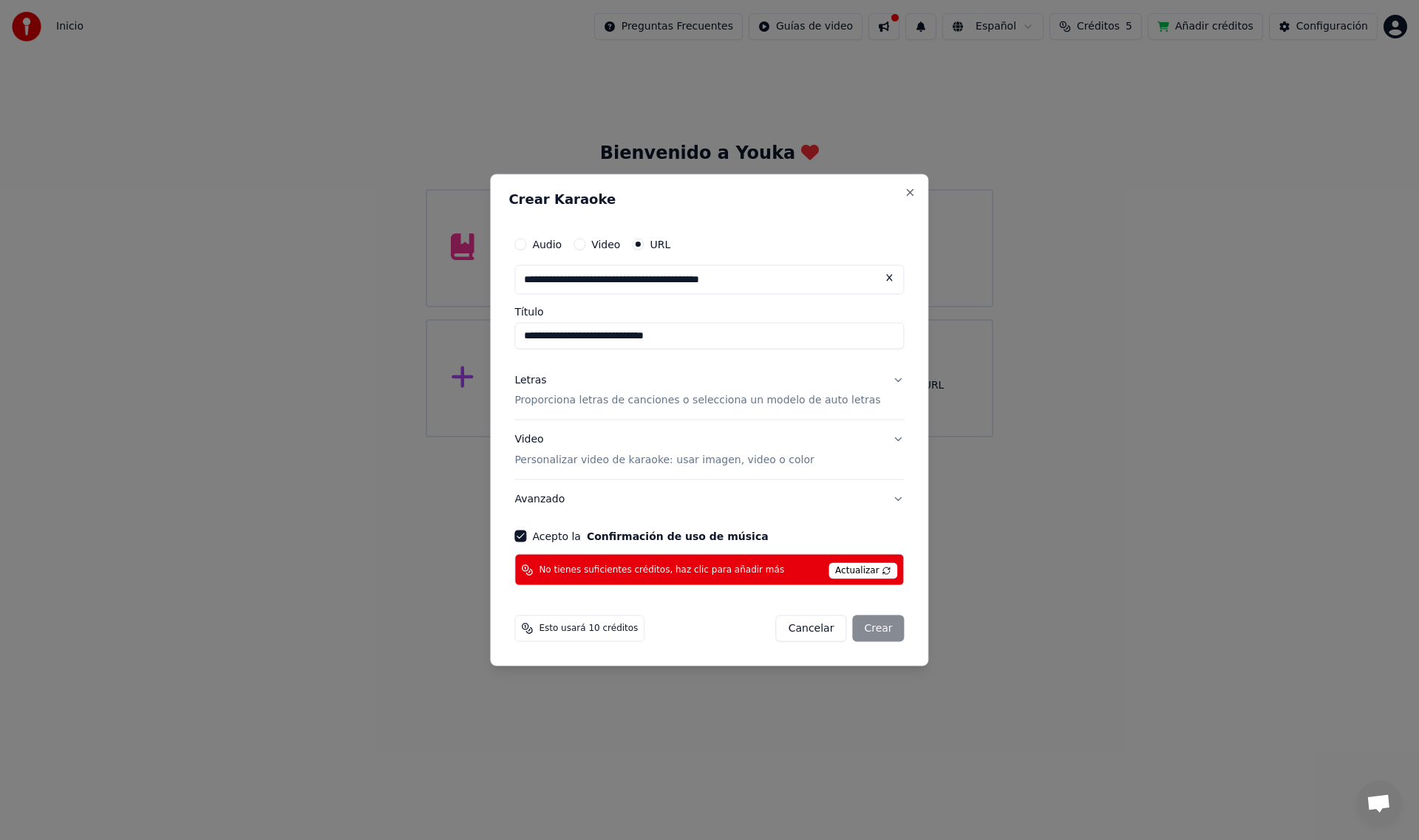
click at [883, 380] on button "Letras Proporciona letras de canciones o selecciona un modelo de auto letras" at bounding box center [709, 390] width 390 height 59
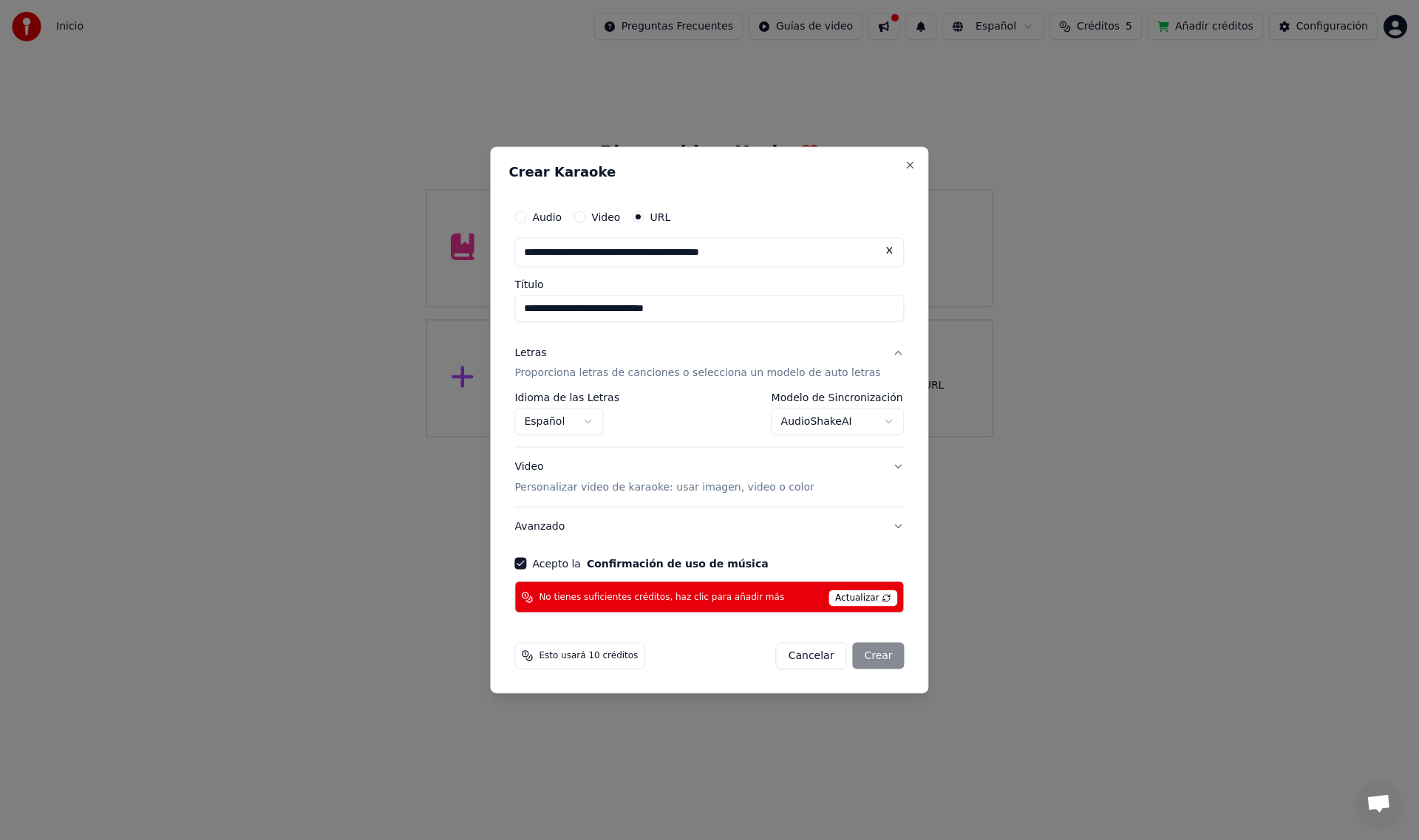
click at [857, 653] on div "Cancelar Crear" at bounding box center [840, 656] width 129 height 26
click at [562, 657] on span "Esto usará 10 créditos" at bounding box center [588, 657] width 99 height 12
click at [532, 597] on icon at bounding box center [529, 599] width 6 height 6
